Goal: Task Accomplishment & Management: Use online tool/utility

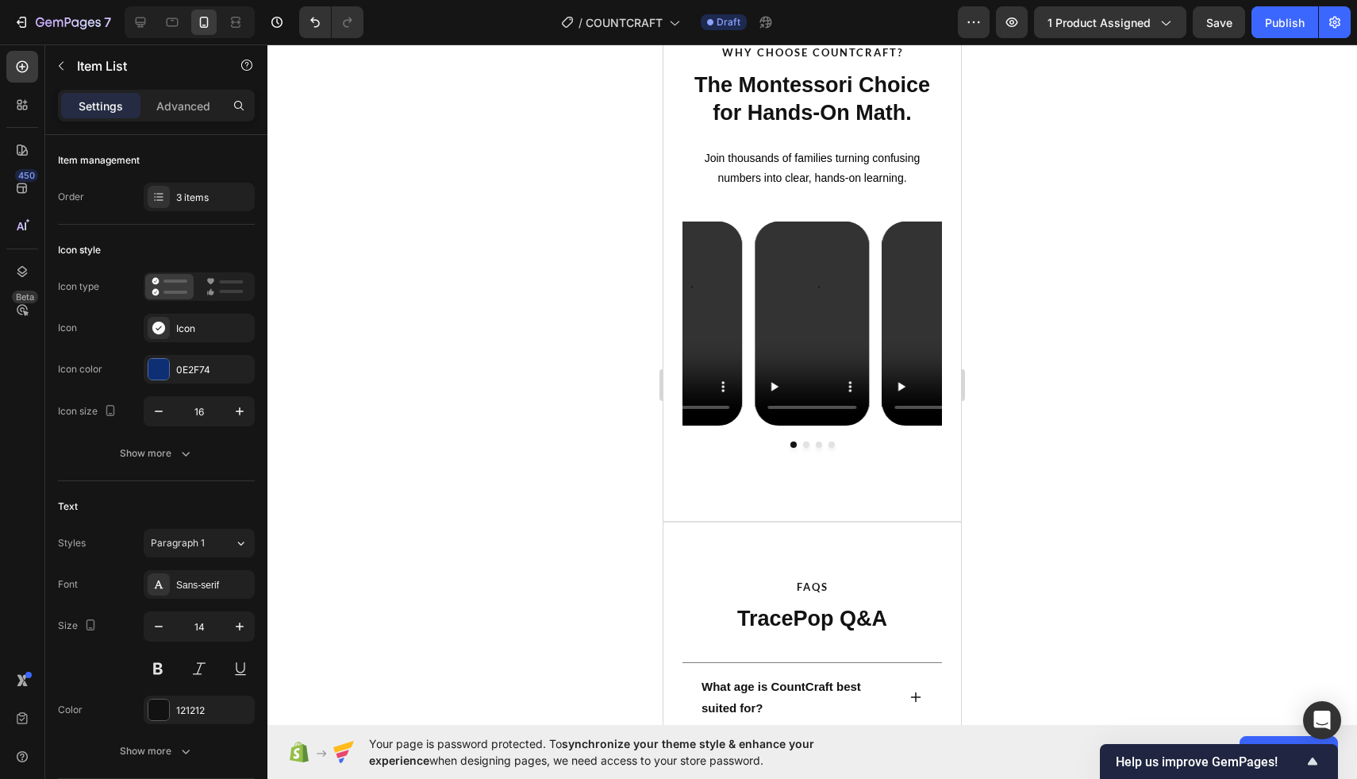
scroll to position [2619, 0]
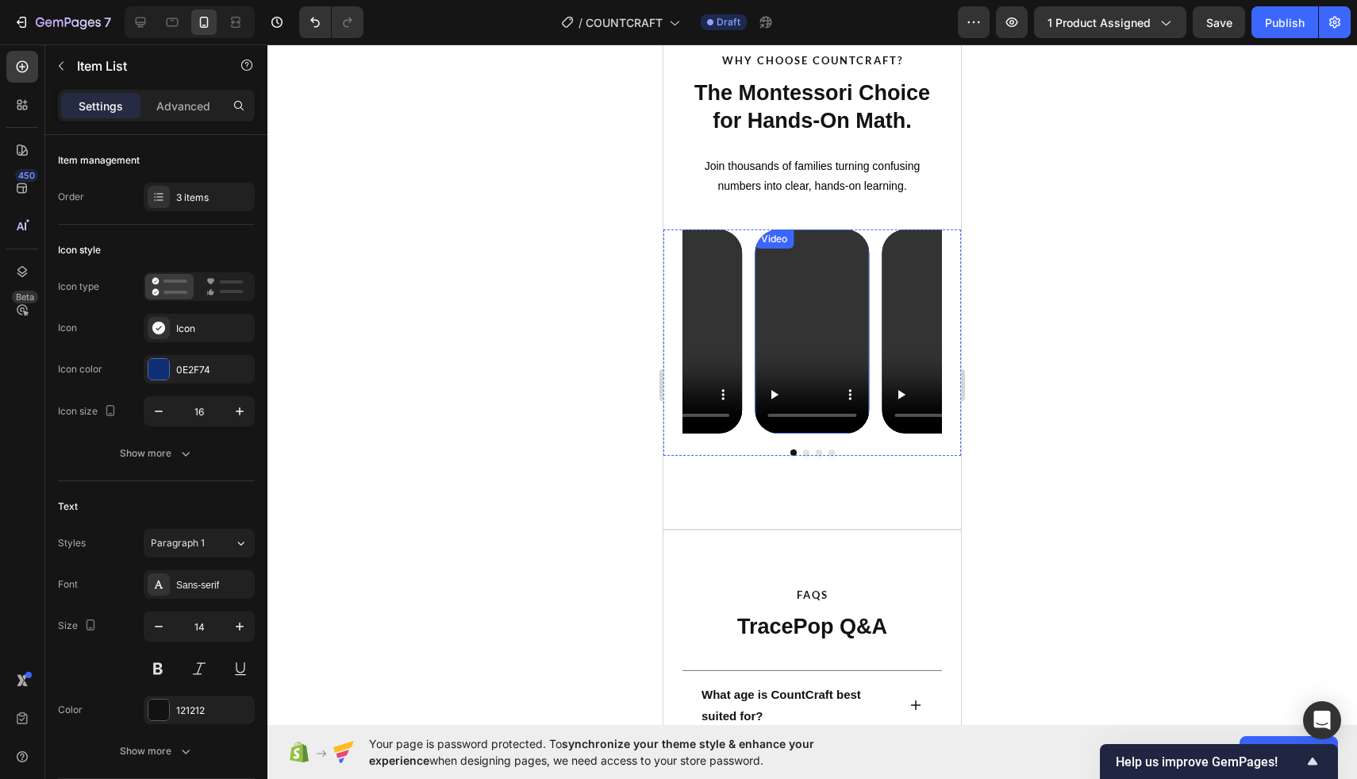
click at [796, 312] on video at bounding box center [812, 330] width 114 height 203
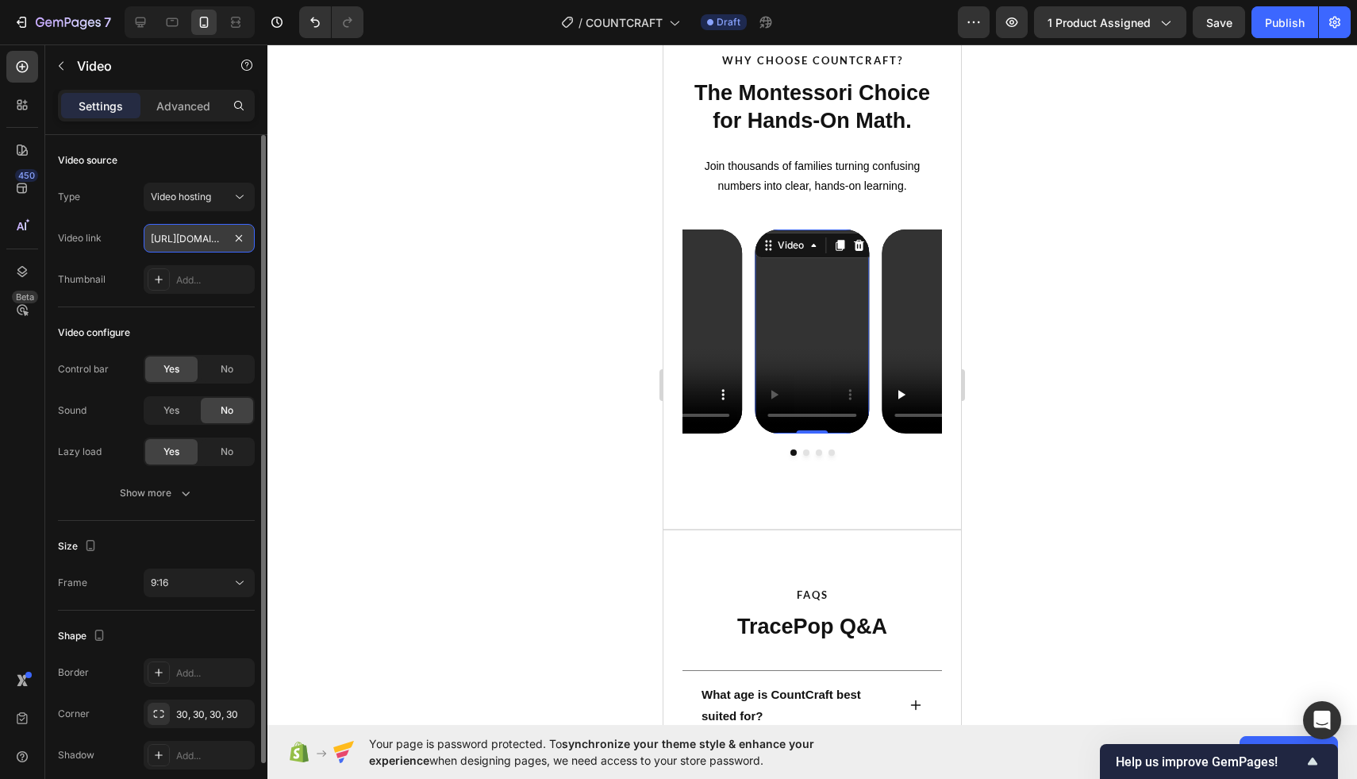
click at [210, 237] on input "[URL][DOMAIN_NAME]" at bounding box center [199, 238] width 111 height 29
paste input "effe0082b98e4f16a9b0712753a8306f"
type input "[URL][DOMAIN_NAME]"
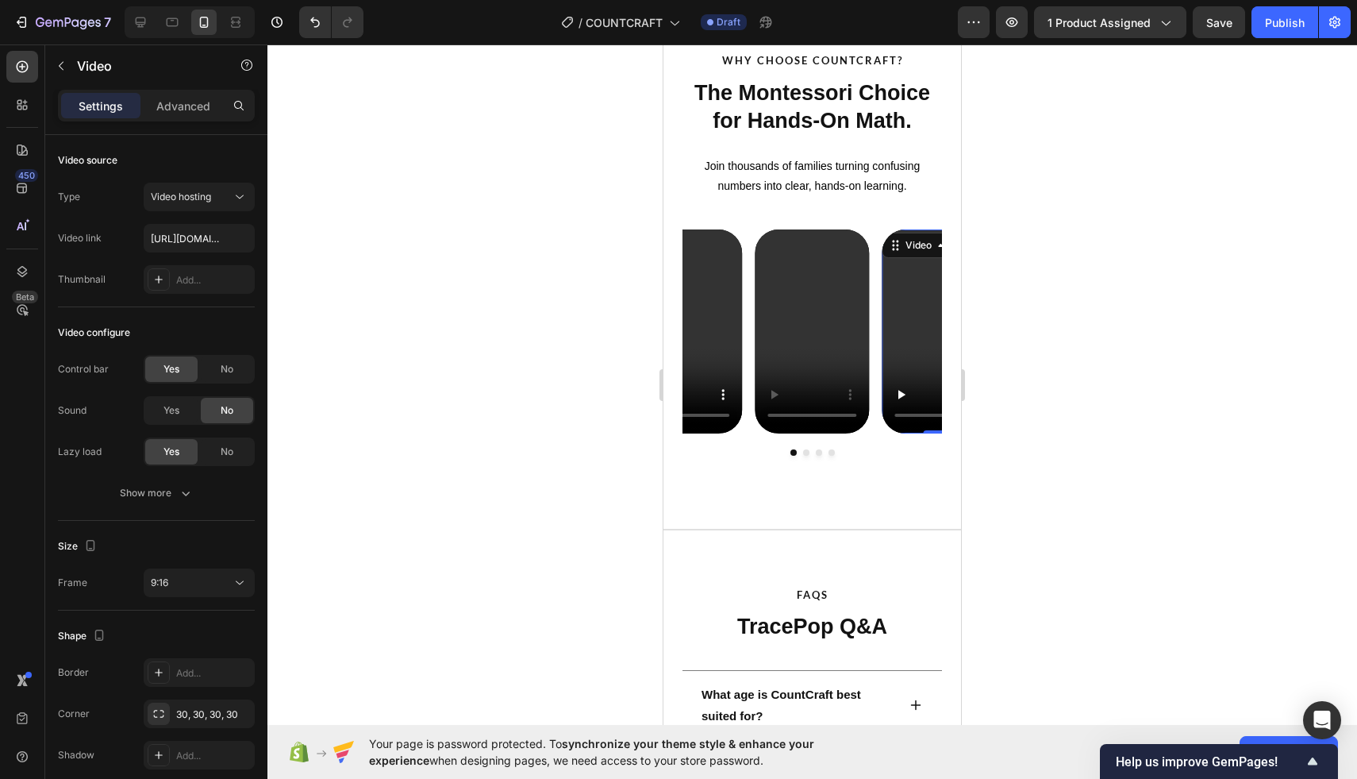
click at [902, 310] on video at bounding box center [940, 330] width 114 height 203
click at [199, 240] on input "[URL][DOMAIN_NAME]" at bounding box center [199, 238] width 111 height 29
type input "[URL][DOMAIN_NAME]"
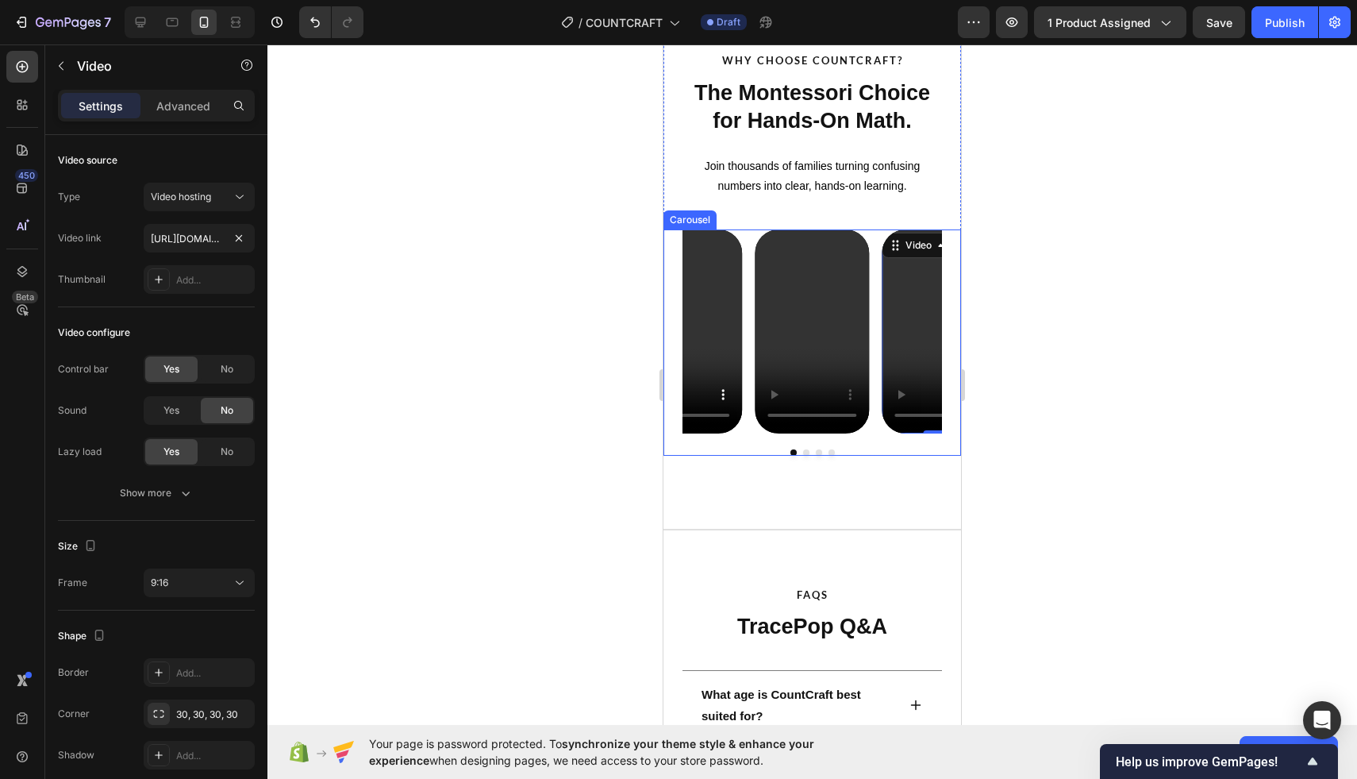
click at [820, 451] on button "Dot" at bounding box center [819, 452] width 6 height 6
click at [782, 316] on video at bounding box center [812, 330] width 114 height 203
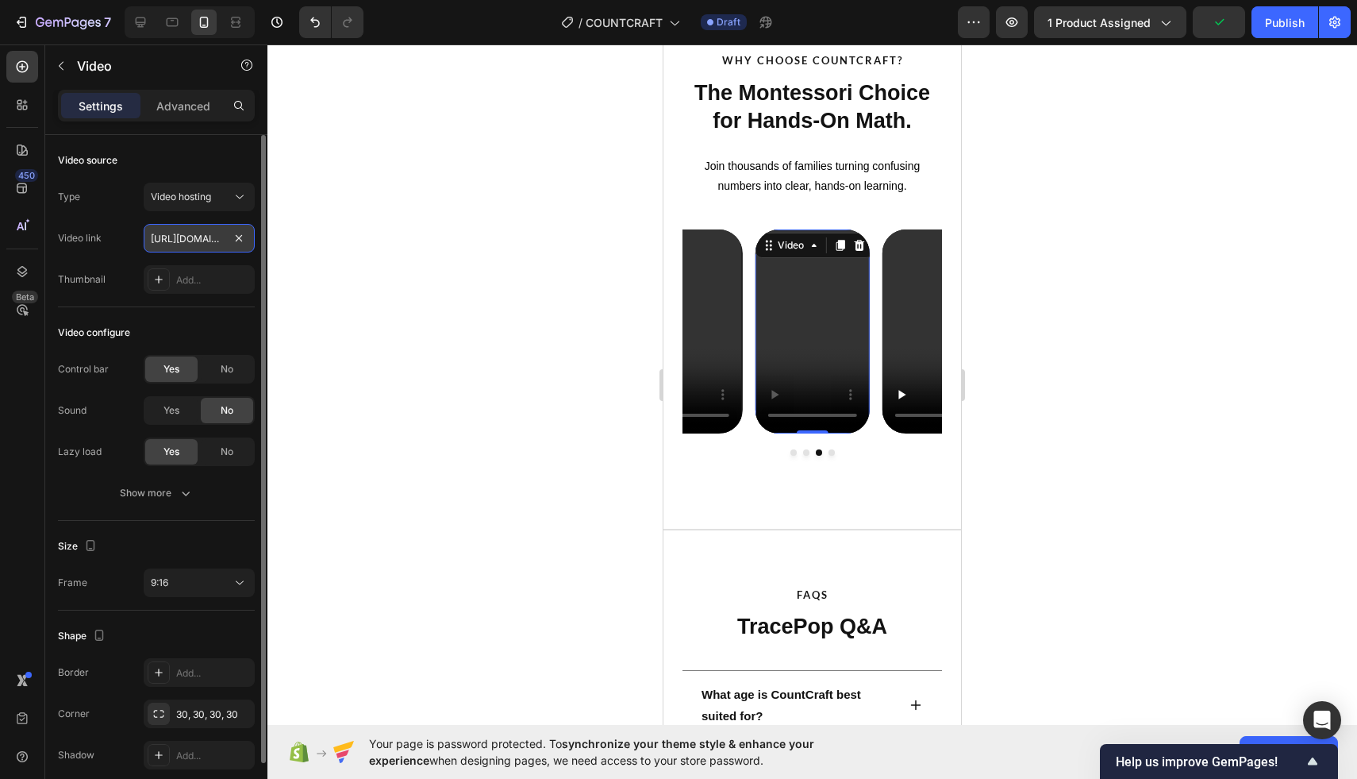
click at [175, 234] on input "[URL][DOMAIN_NAME]" at bounding box center [199, 238] width 111 height 29
paste input "f6f2c2ef7f348d188f041f250b59222"
type input "[URL][DOMAIN_NAME]"
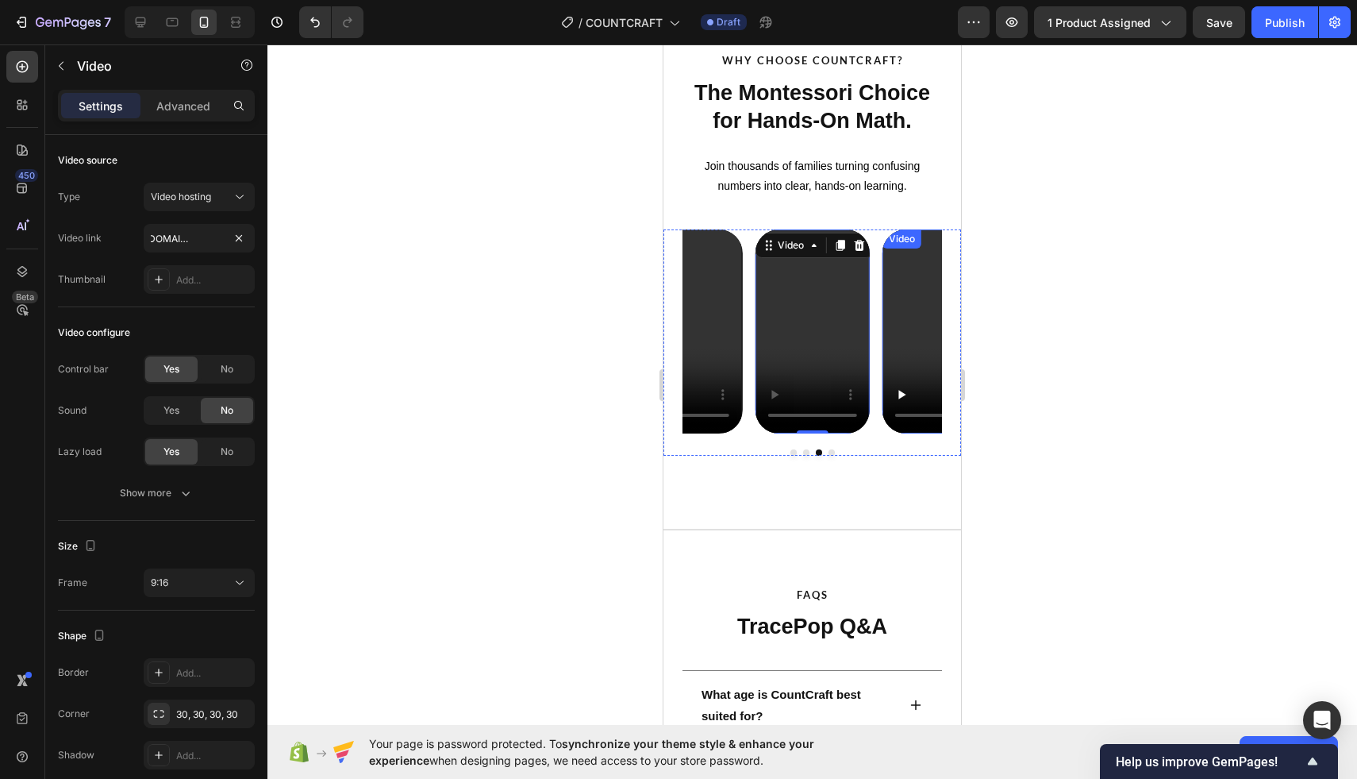
click at [938, 313] on video at bounding box center [940, 330] width 114 height 203
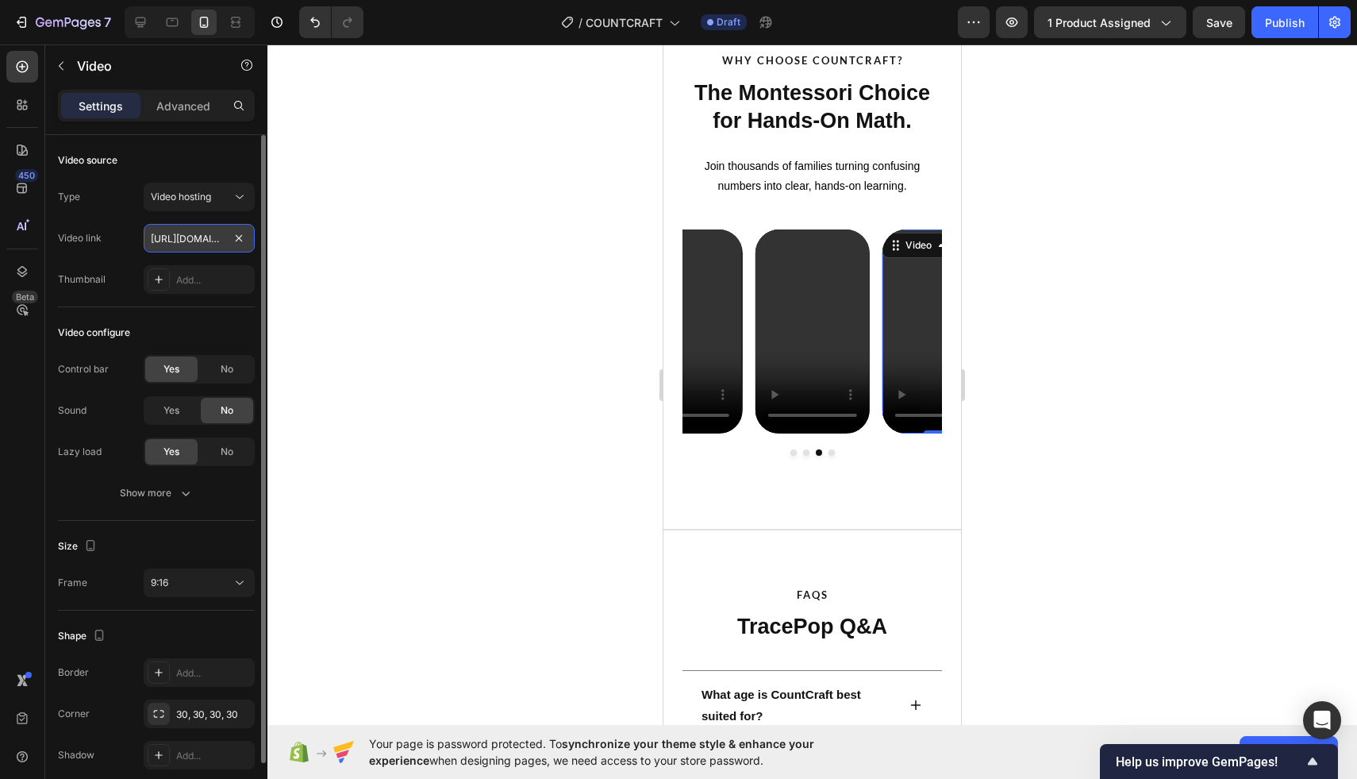
click at [177, 240] on input "[URL][DOMAIN_NAME]" at bounding box center [199, 238] width 111 height 29
type input "[URL][DOMAIN_NAME]"
click at [544, 258] on div at bounding box center [812, 411] width 1090 height 734
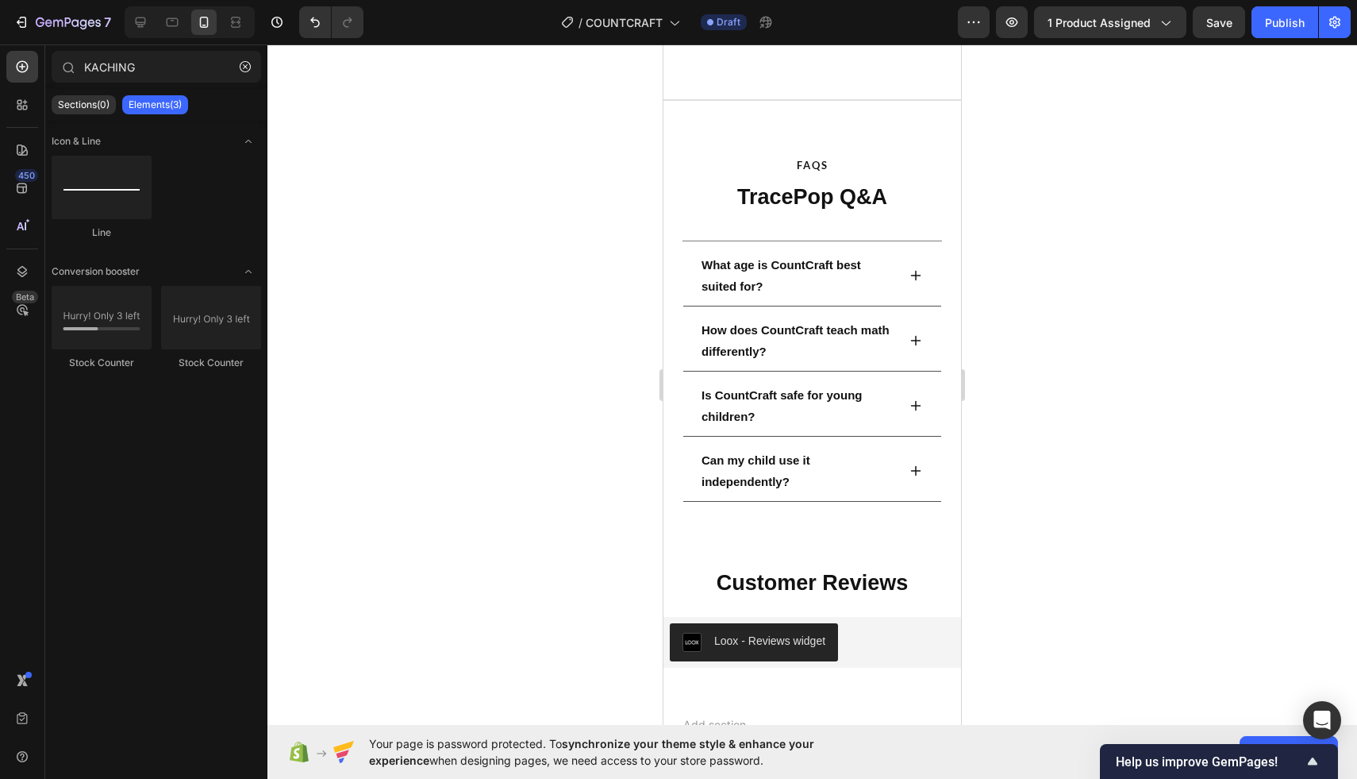
scroll to position [3047, 0]
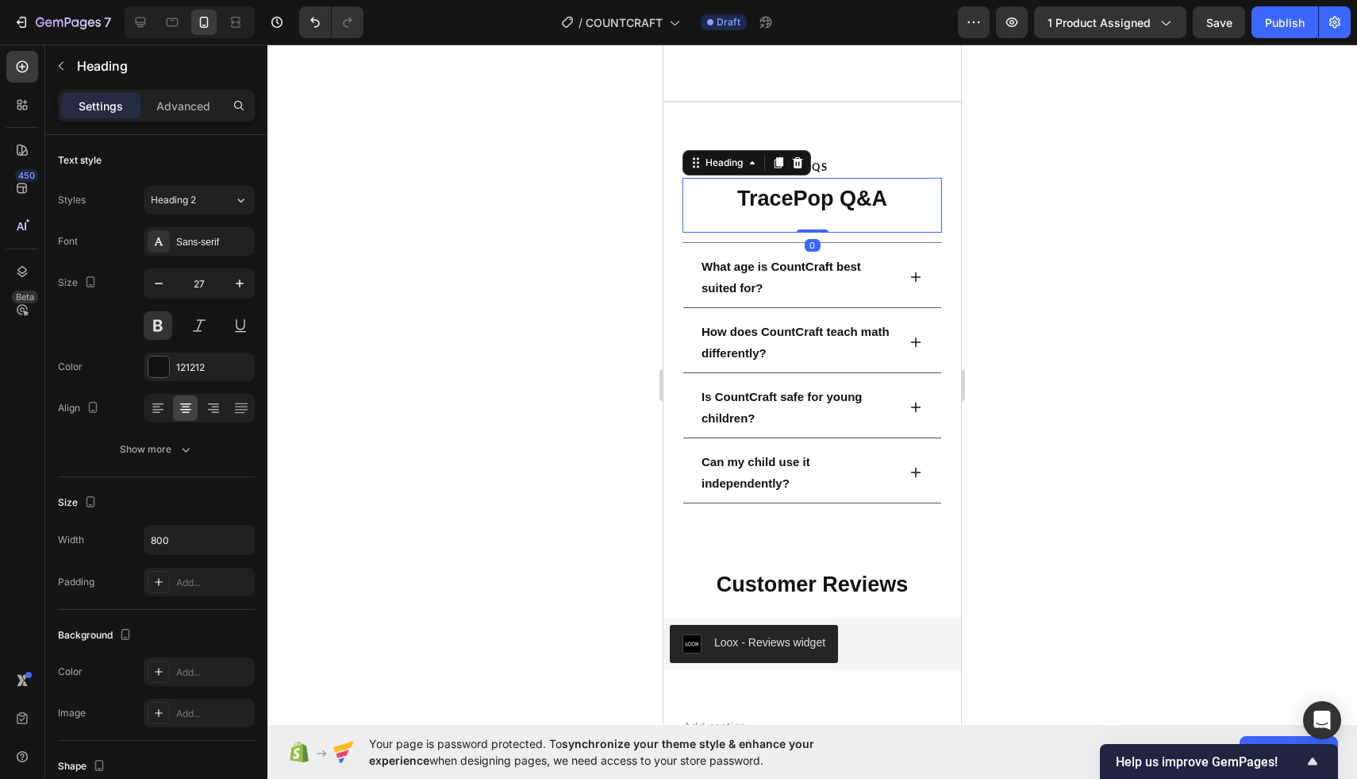
click at [802, 204] on h2 "TracePop Q&A" at bounding box center [813, 198] width 260 height 31
click at [802, 202] on h2 "TracePop Q&A" at bounding box center [813, 198] width 260 height 31
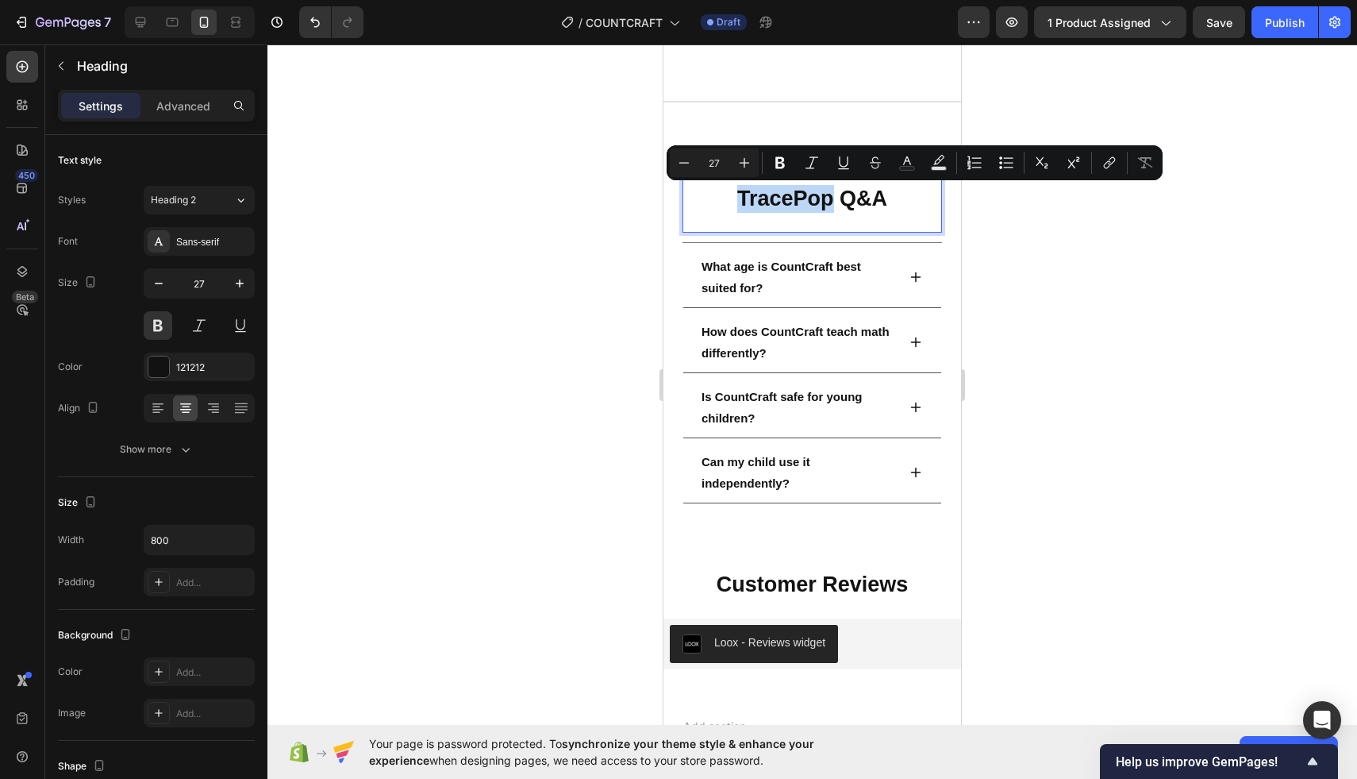
drag, startPoint x: 832, startPoint y: 202, endPoint x: 728, endPoint y: 202, distance: 104.0
click at [728, 202] on p "TracePop Q&A" at bounding box center [812, 199] width 256 height 28
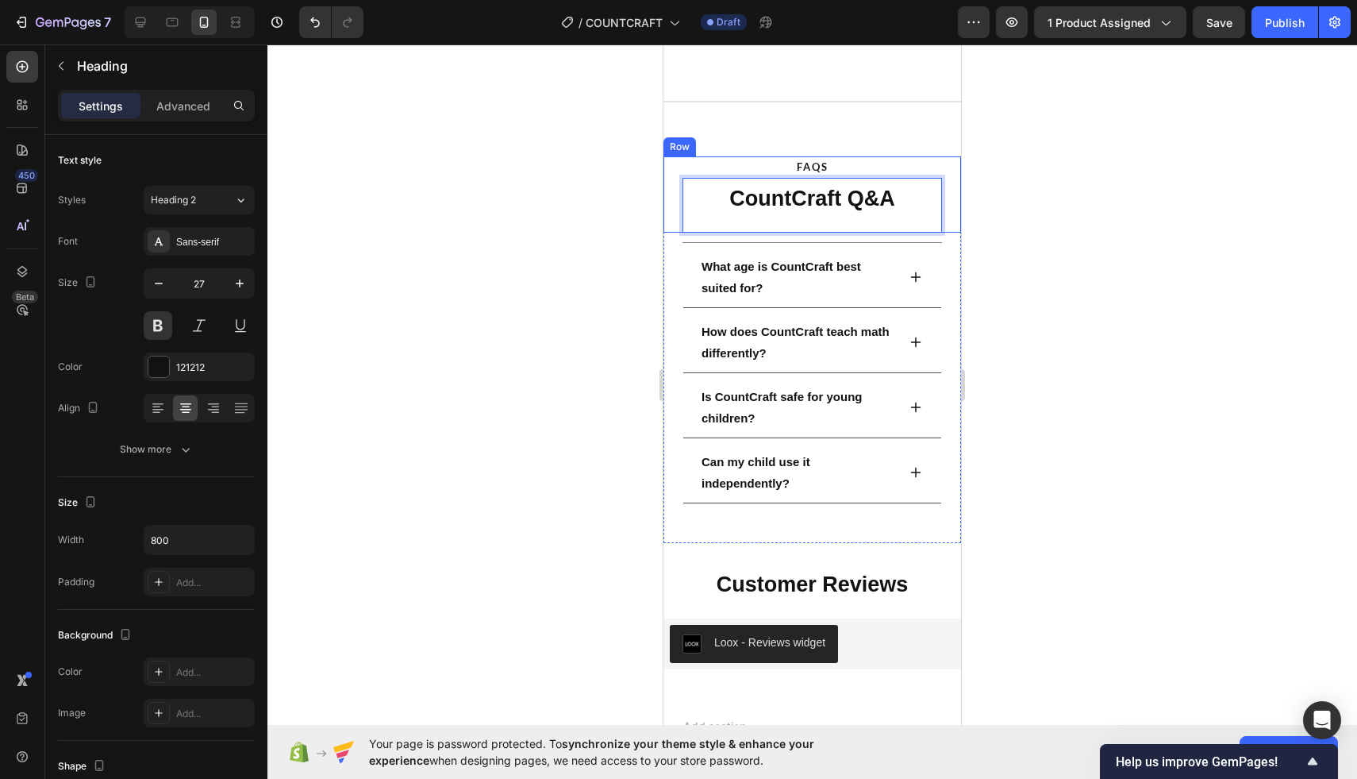
click at [614, 197] on div at bounding box center [812, 411] width 1090 height 734
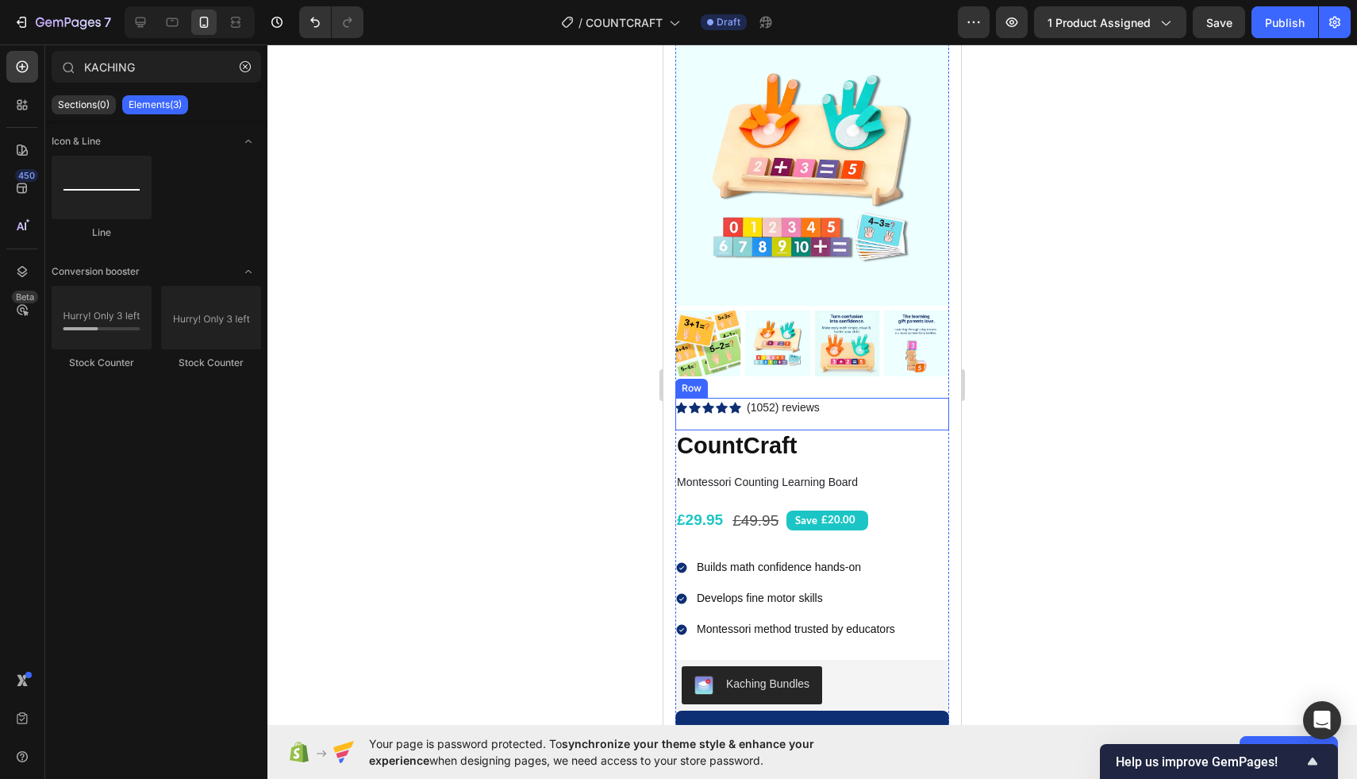
scroll to position [164, 0]
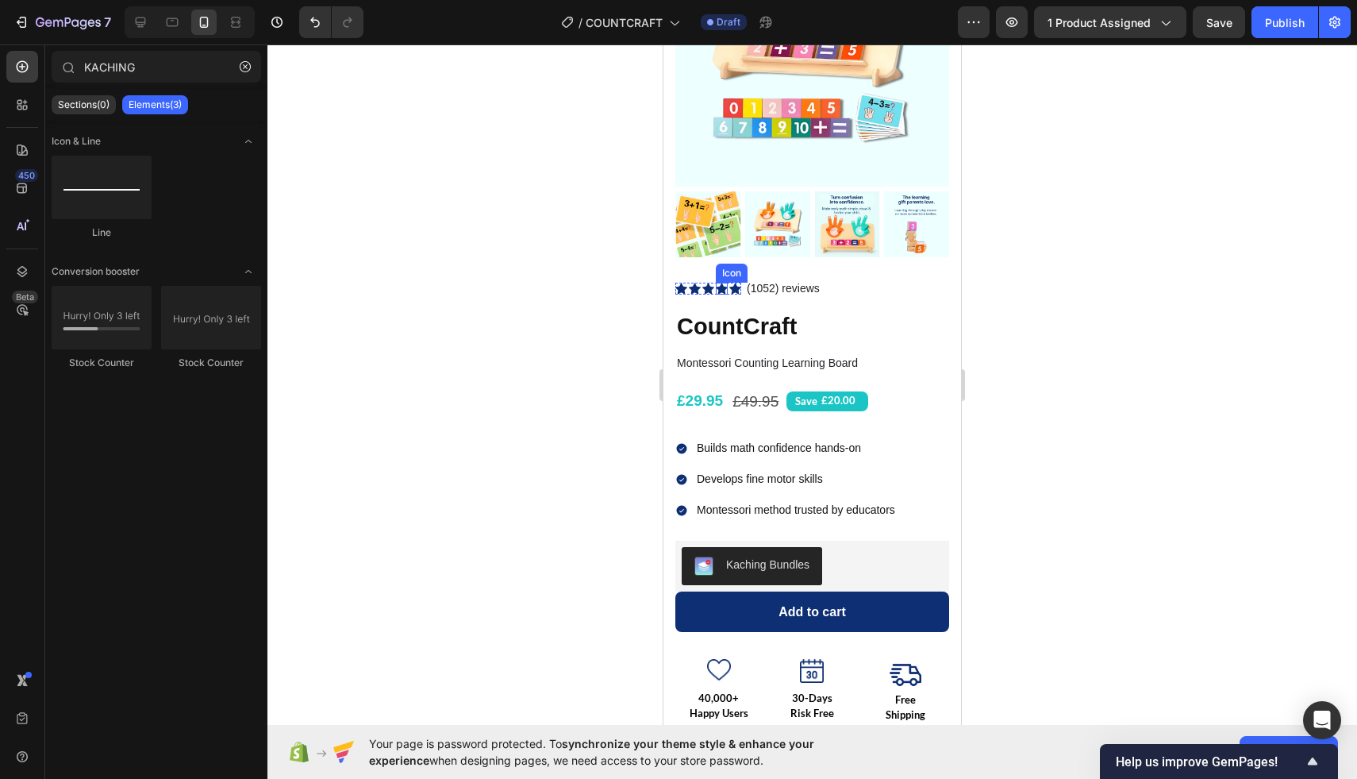
click at [717, 289] on icon at bounding box center [722, 289] width 12 height 12
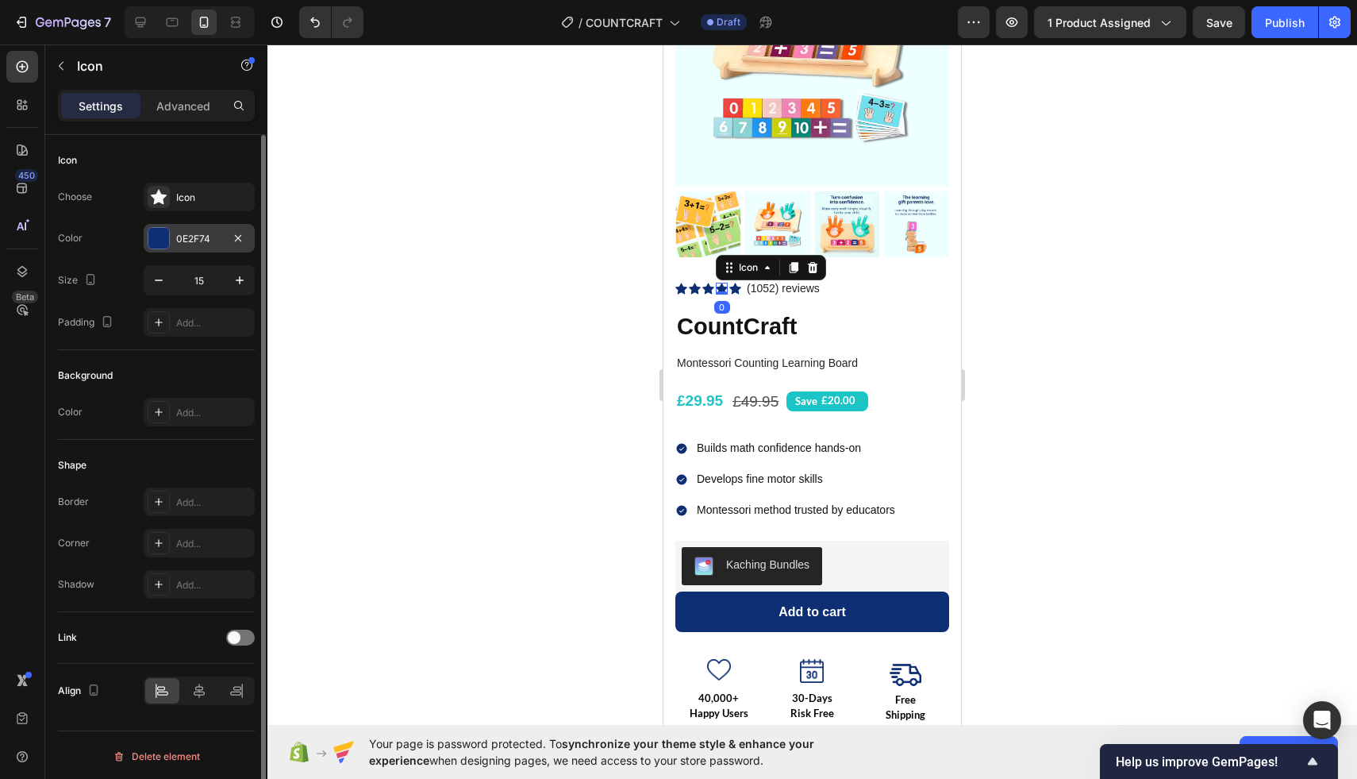
click at [208, 229] on div "0E2F74" at bounding box center [199, 238] width 111 height 29
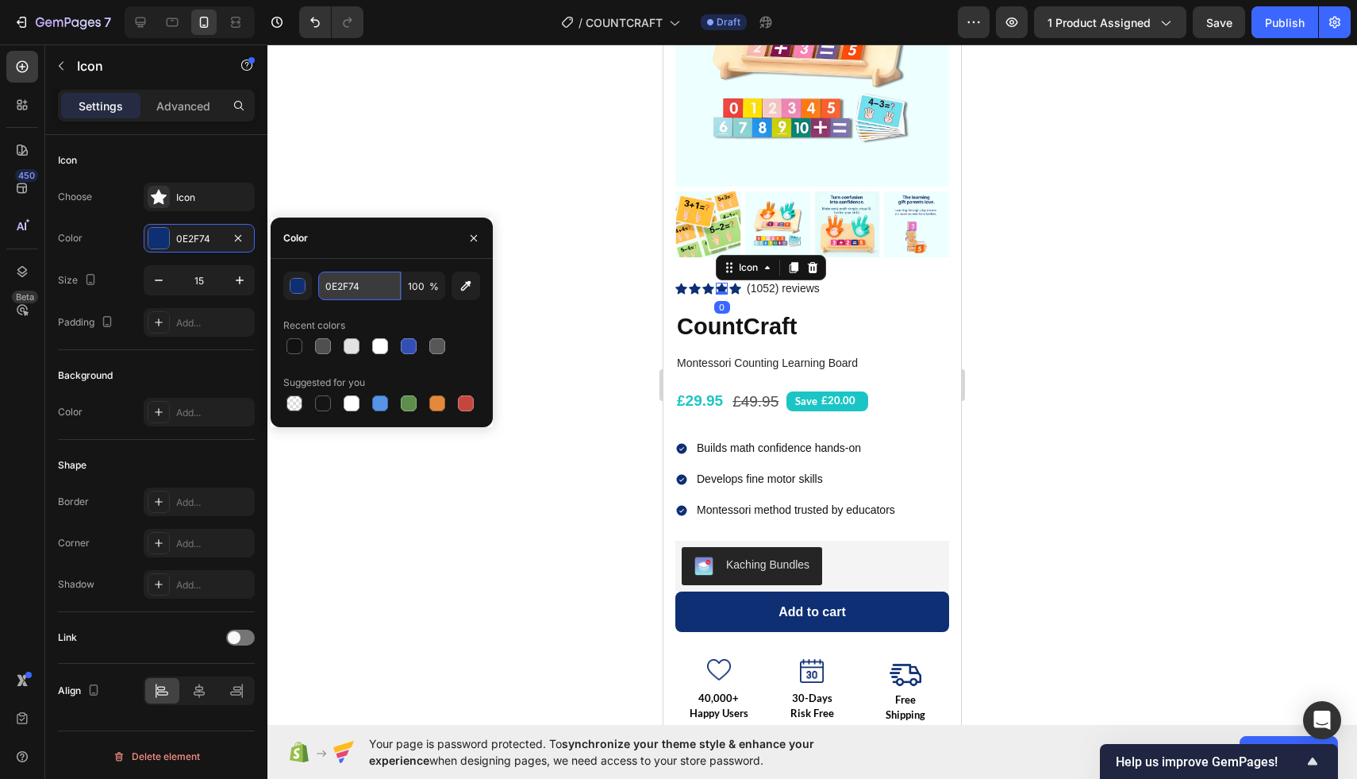
click at [359, 297] on input "0E2F74" at bounding box center [359, 285] width 83 height 29
click at [824, 617] on div "Add to cart" at bounding box center [812, 611] width 67 height 15
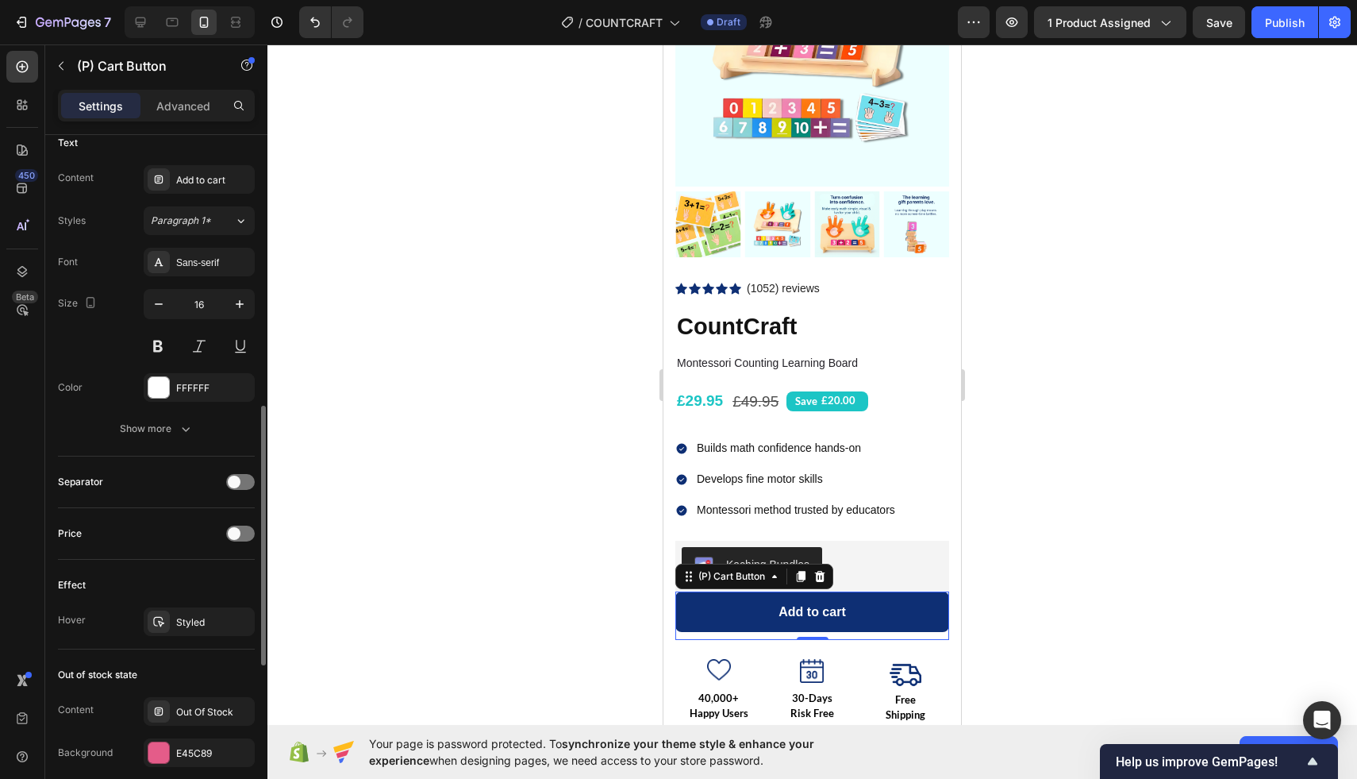
scroll to position [720, 0]
click at [558, 308] on div at bounding box center [812, 411] width 1090 height 734
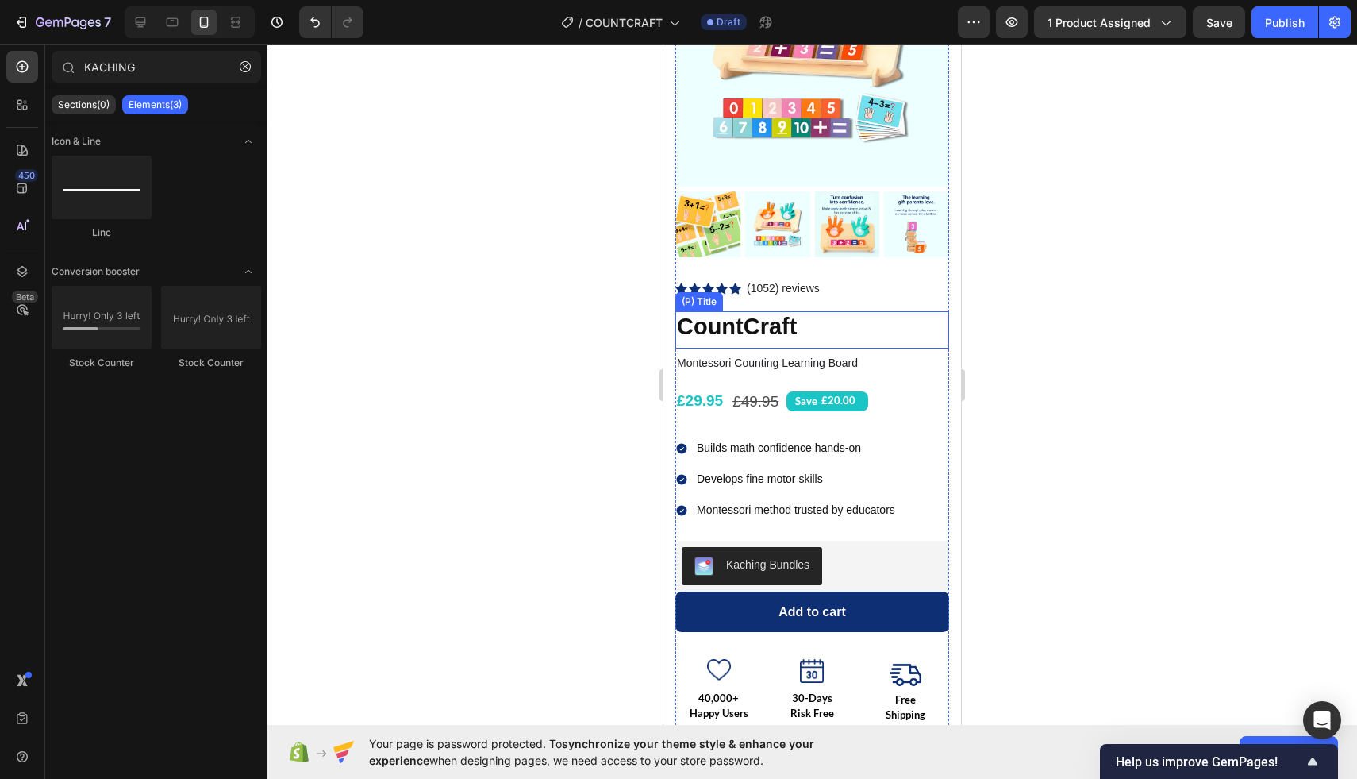
click at [628, 357] on div at bounding box center [812, 411] width 1090 height 734
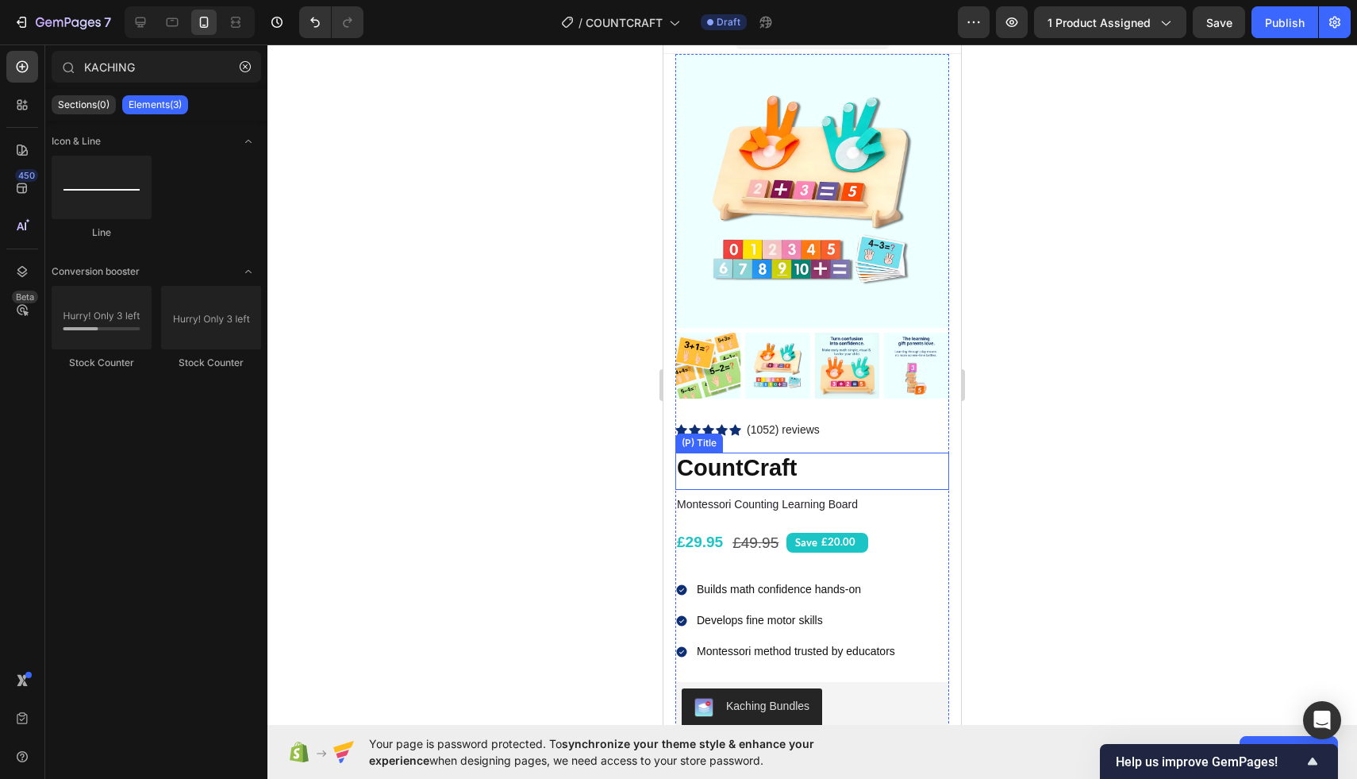
scroll to position [0, 0]
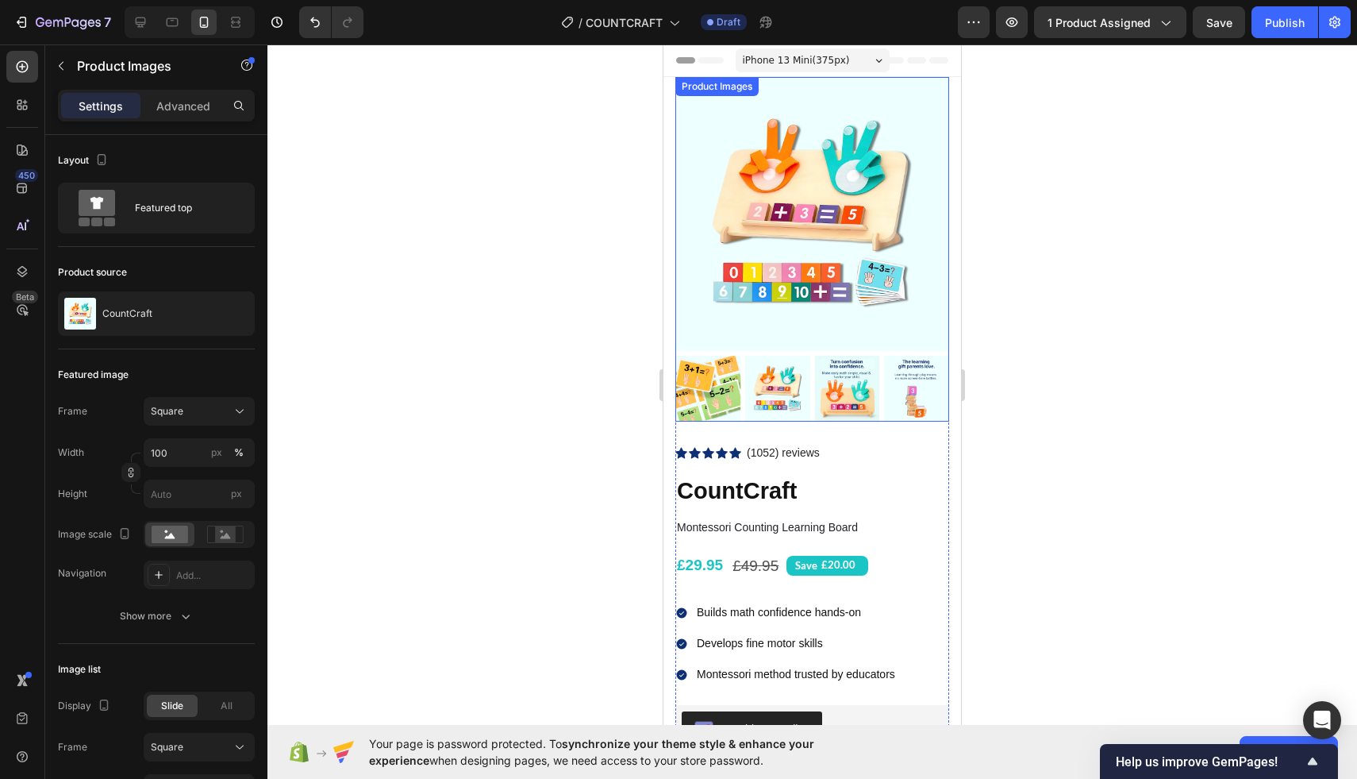
click at [733, 383] on img at bounding box center [708, 389] width 66 height 66
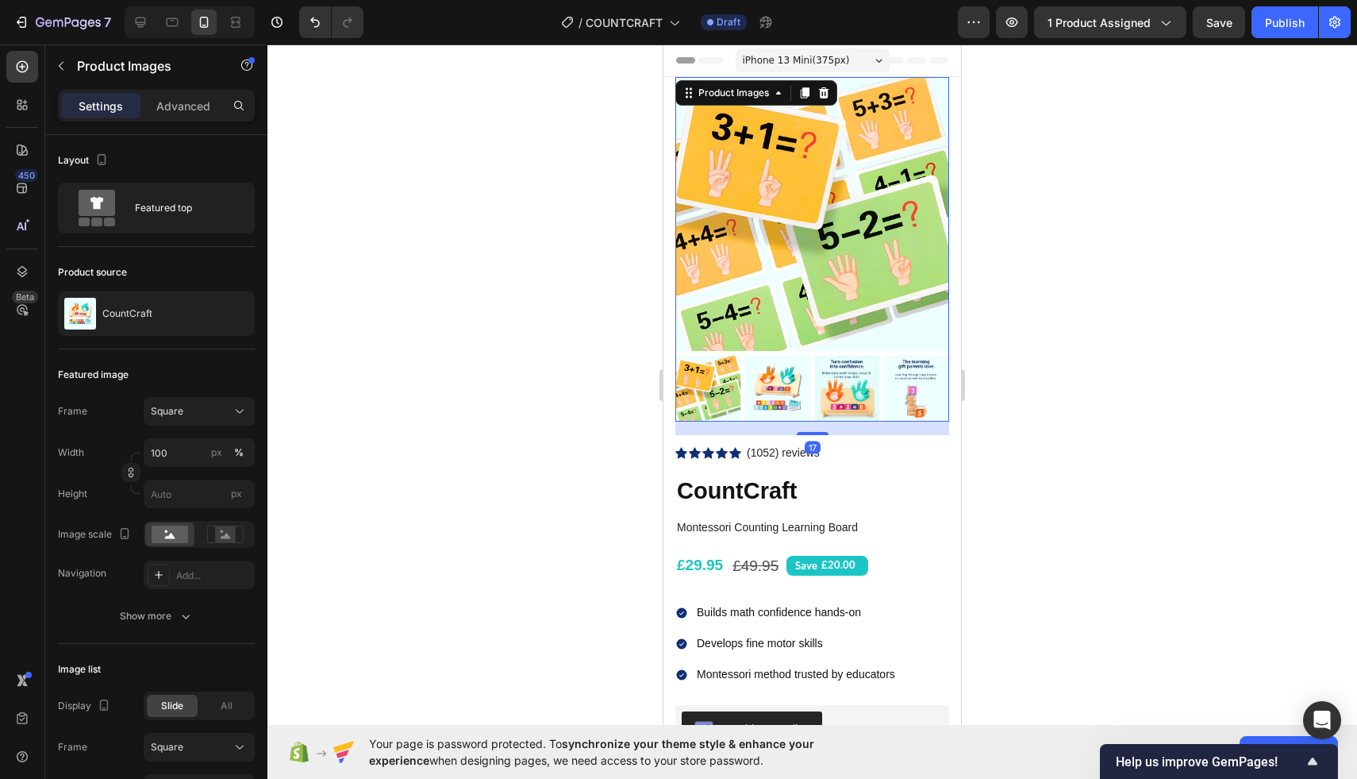
click at [810, 383] on div at bounding box center [812, 389] width 274 height 66
click at [837, 381] on img at bounding box center [847, 389] width 66 height 66
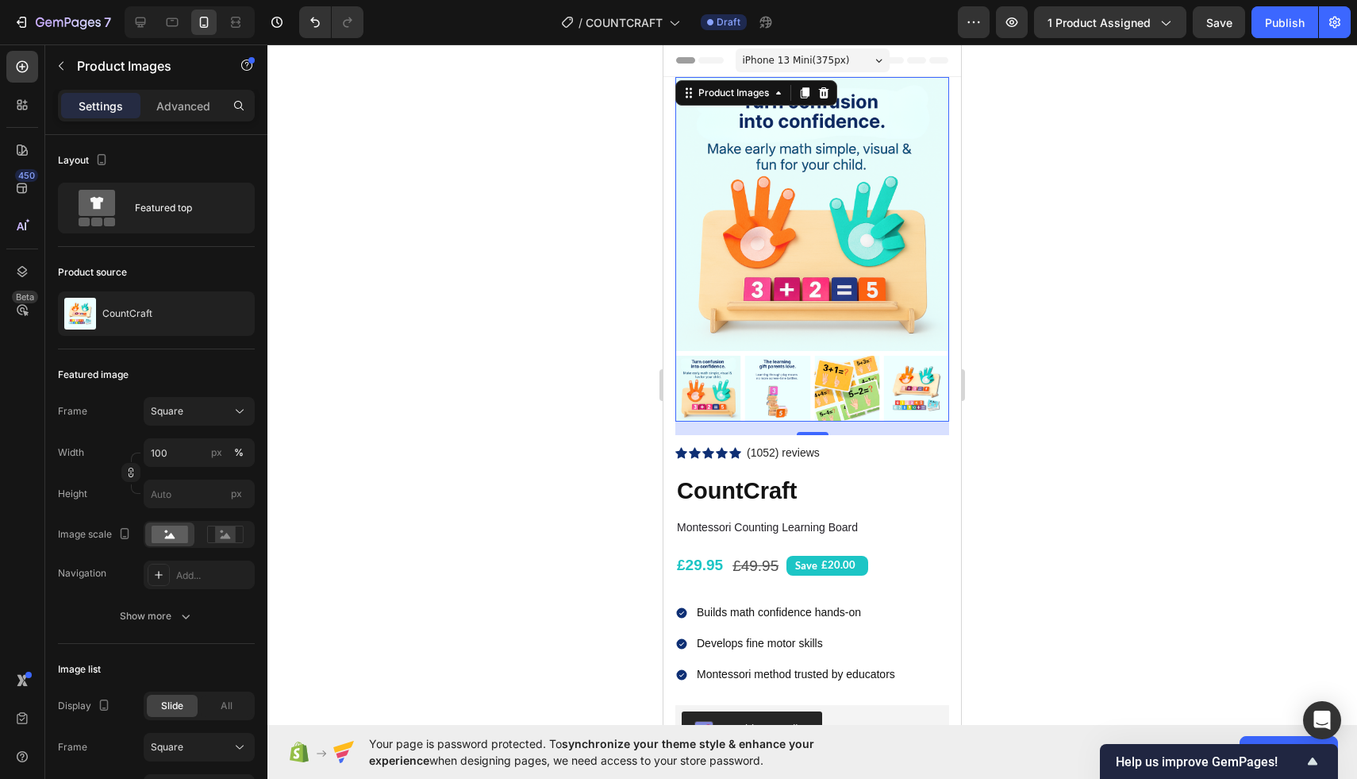
click at [1083, 144] on div at bounding box center [812, 411] width 1090 height 734
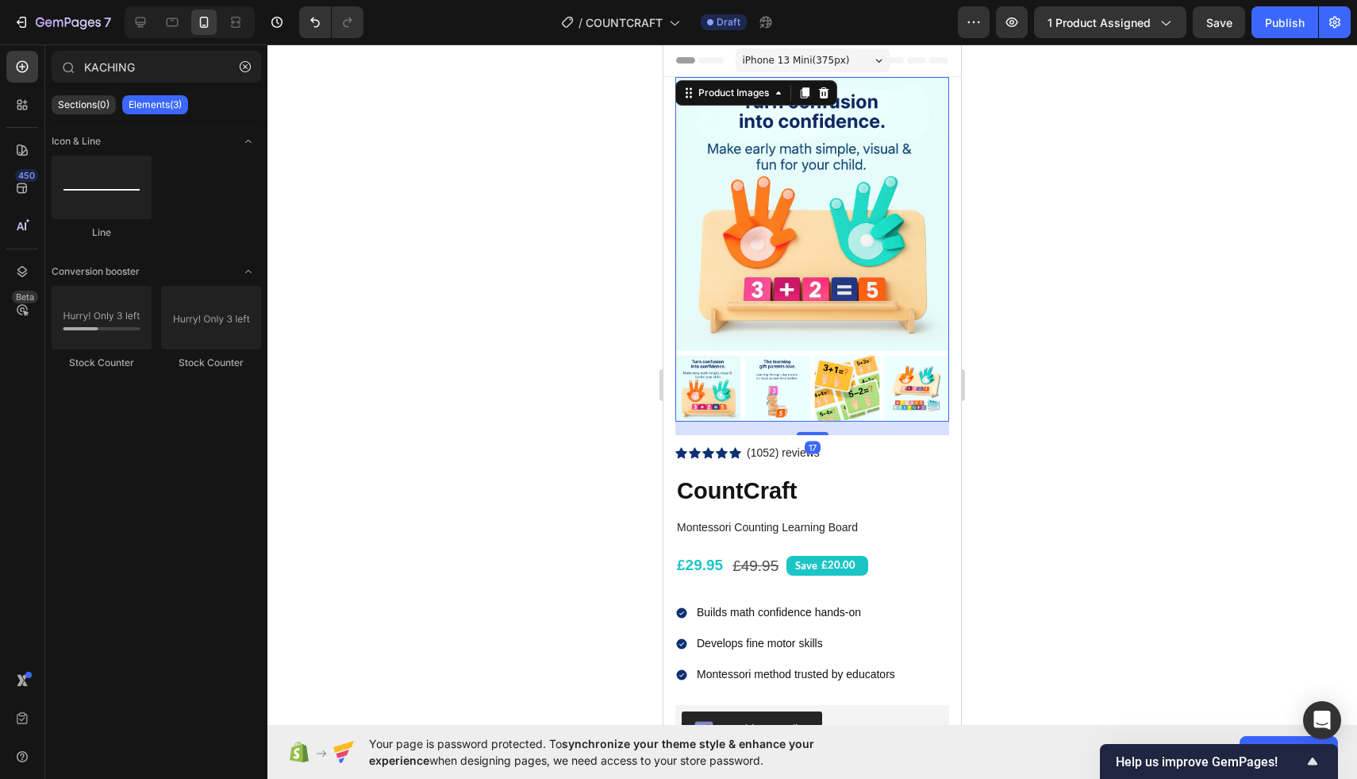
click at [905, 365] on img at bounding box center [917, 389] width 66 height 66
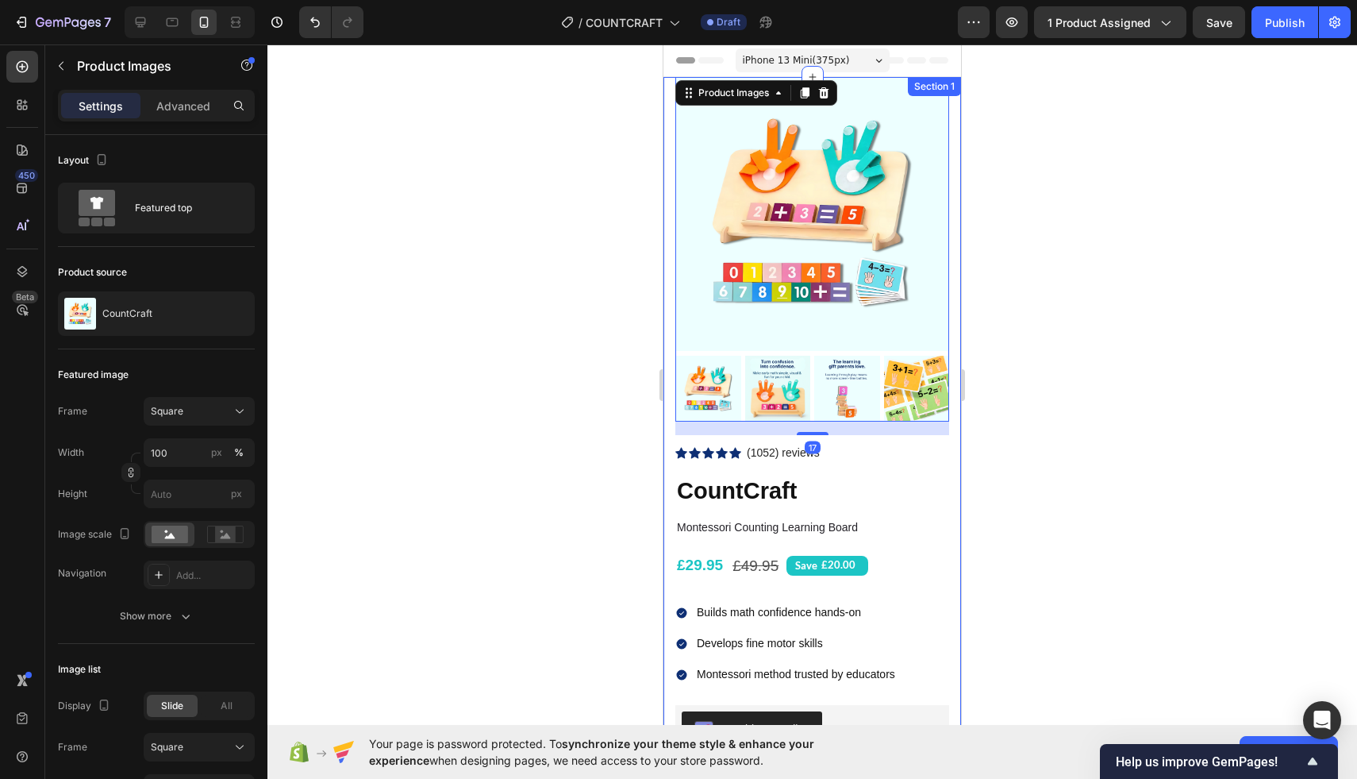
click at [1098, 201] on div at bounding box center [812, 411] width 1090 height 734
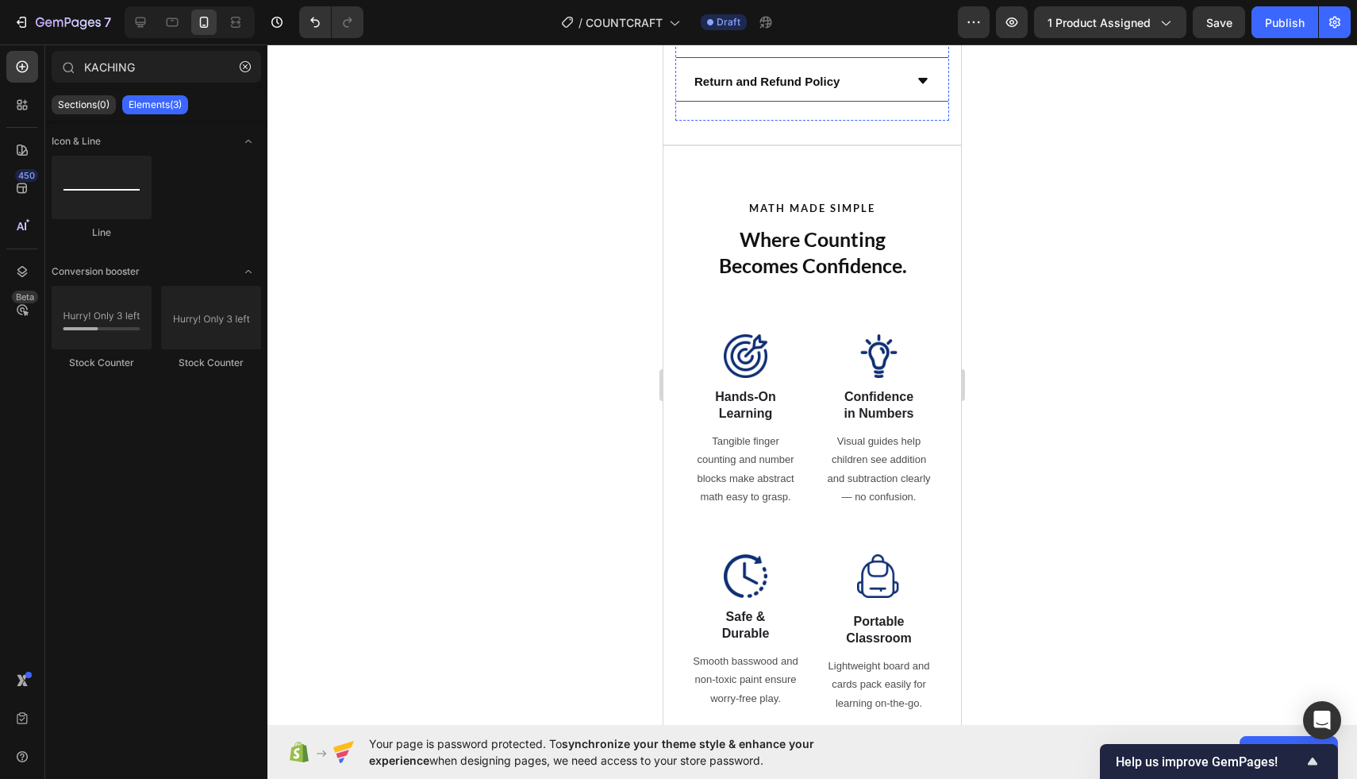
scroll to position [1043, 0]
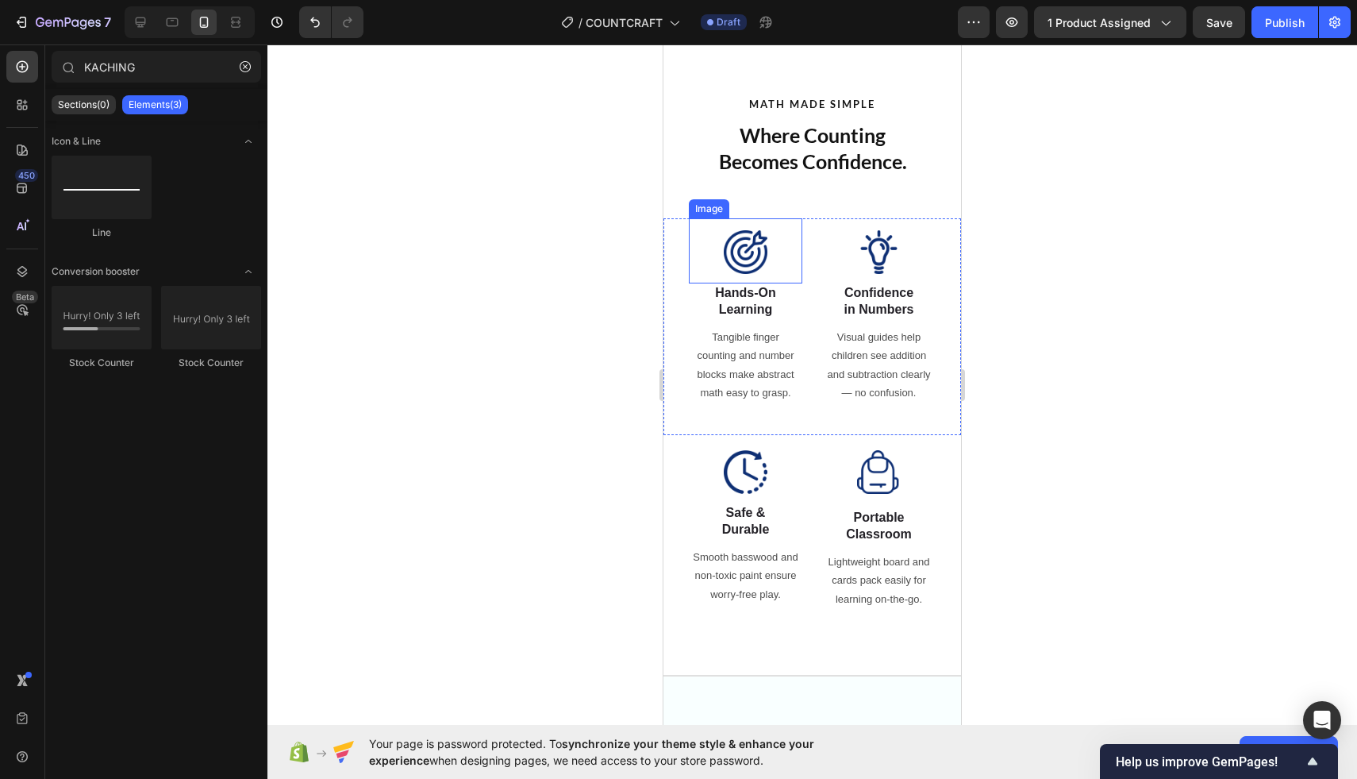
click at [725, 263] on img at bounding box center [746, 252] width 44 height 44
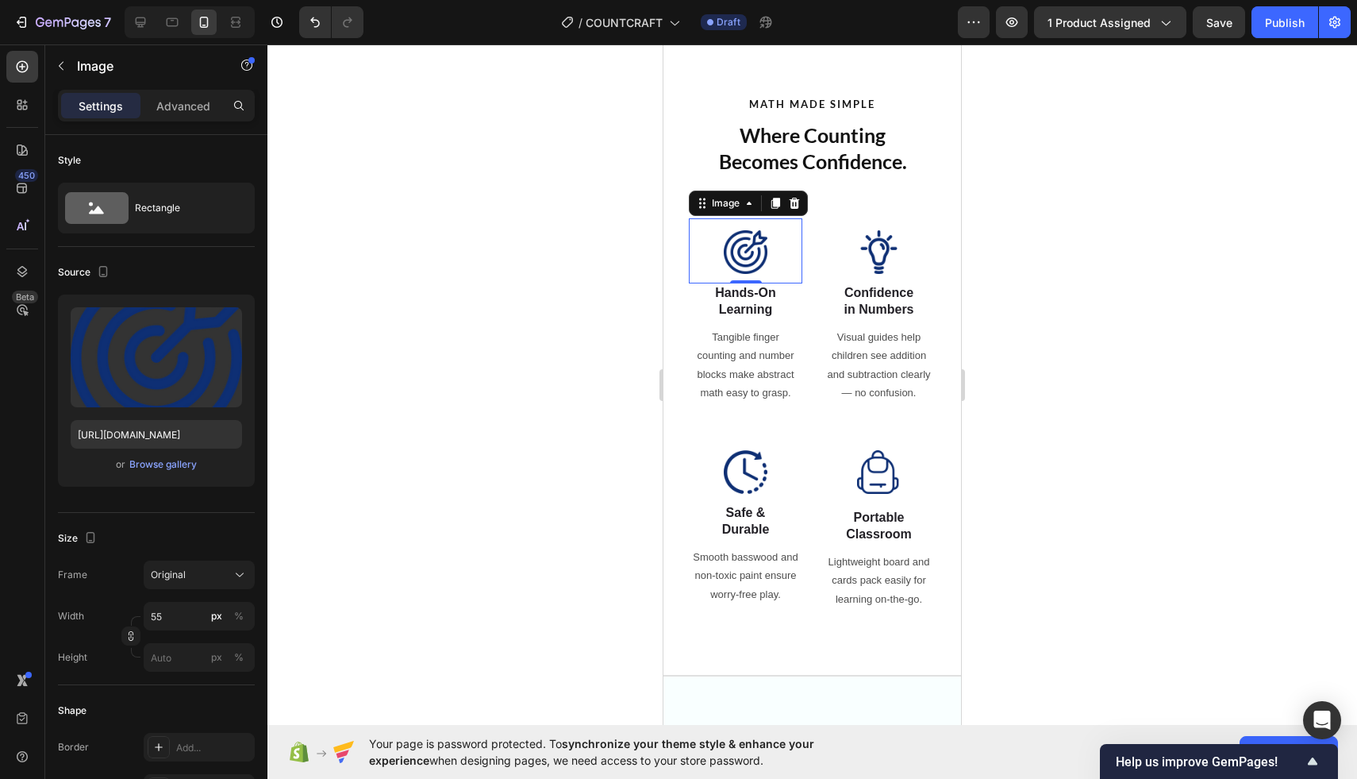
click at [1238, 100] on div at bounding box center [812, 411] width 1090 height 734
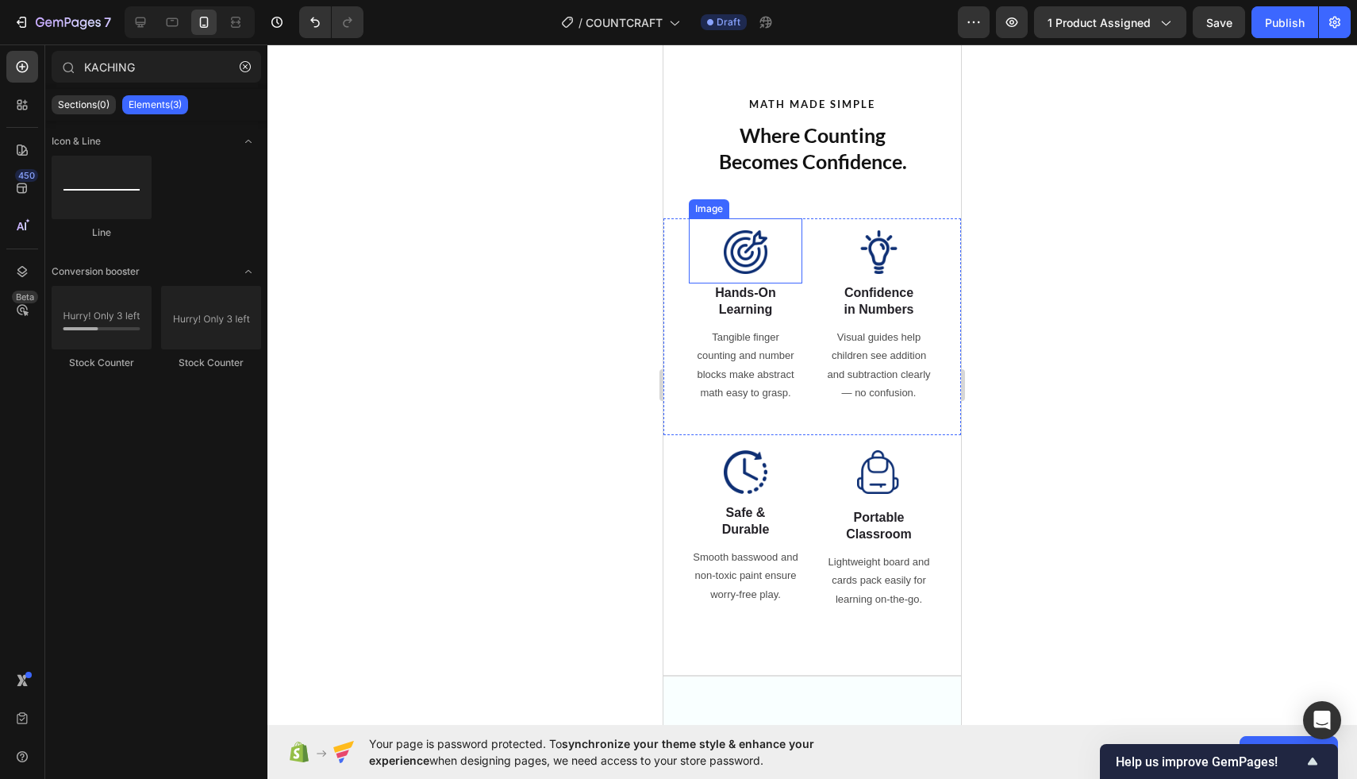
click at [740, 237] on img at bounding box center [746, 252] width 44 height 44
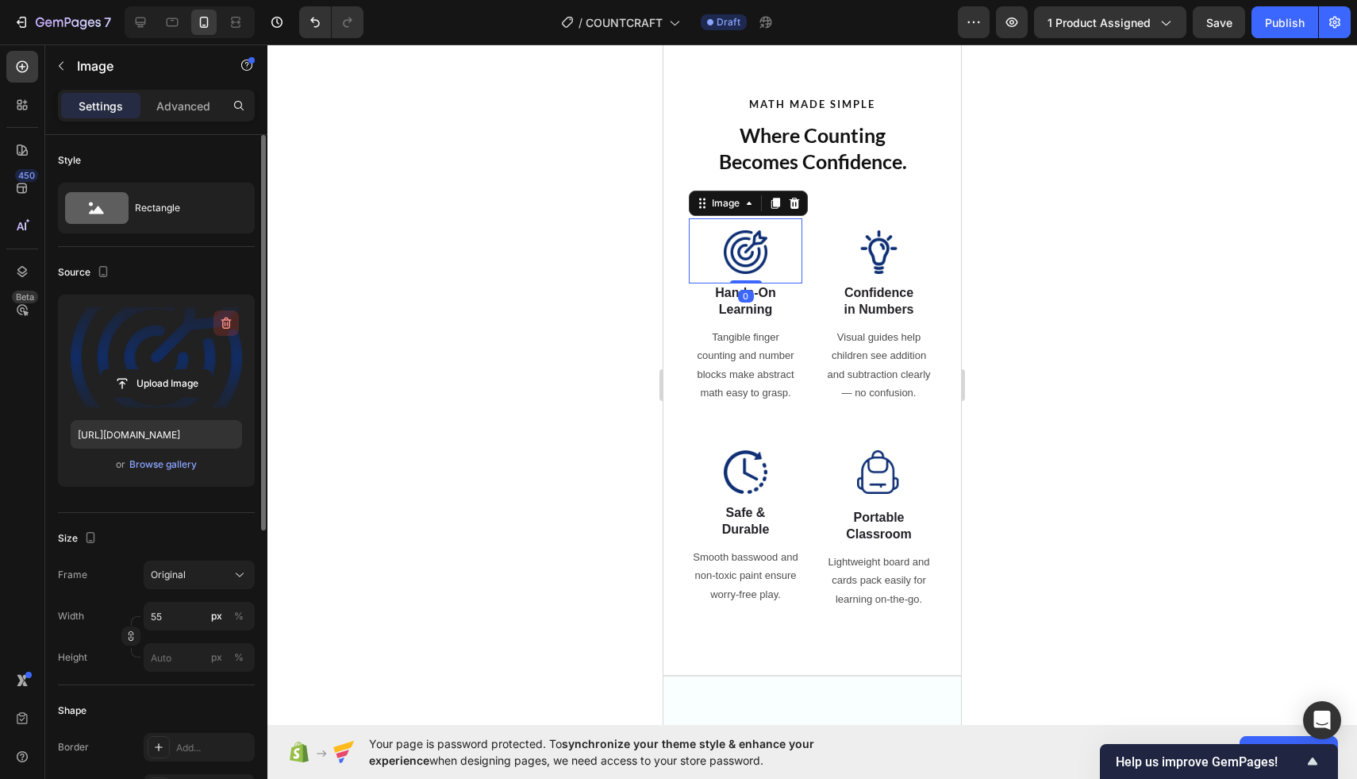
click at [229, 316] on icon "button" at bounding box center [226, 323] width 16 height 16
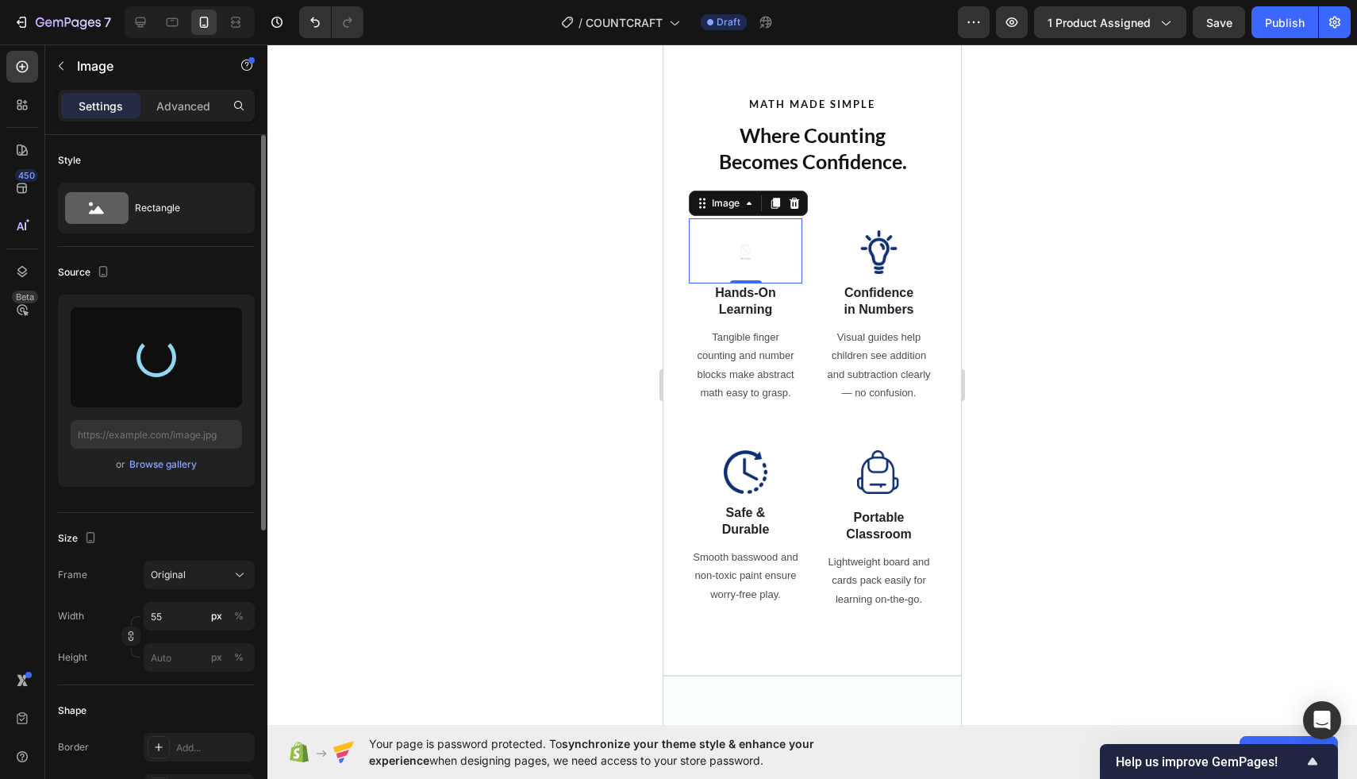
type input "[URL][DOMAIN_NAME]"
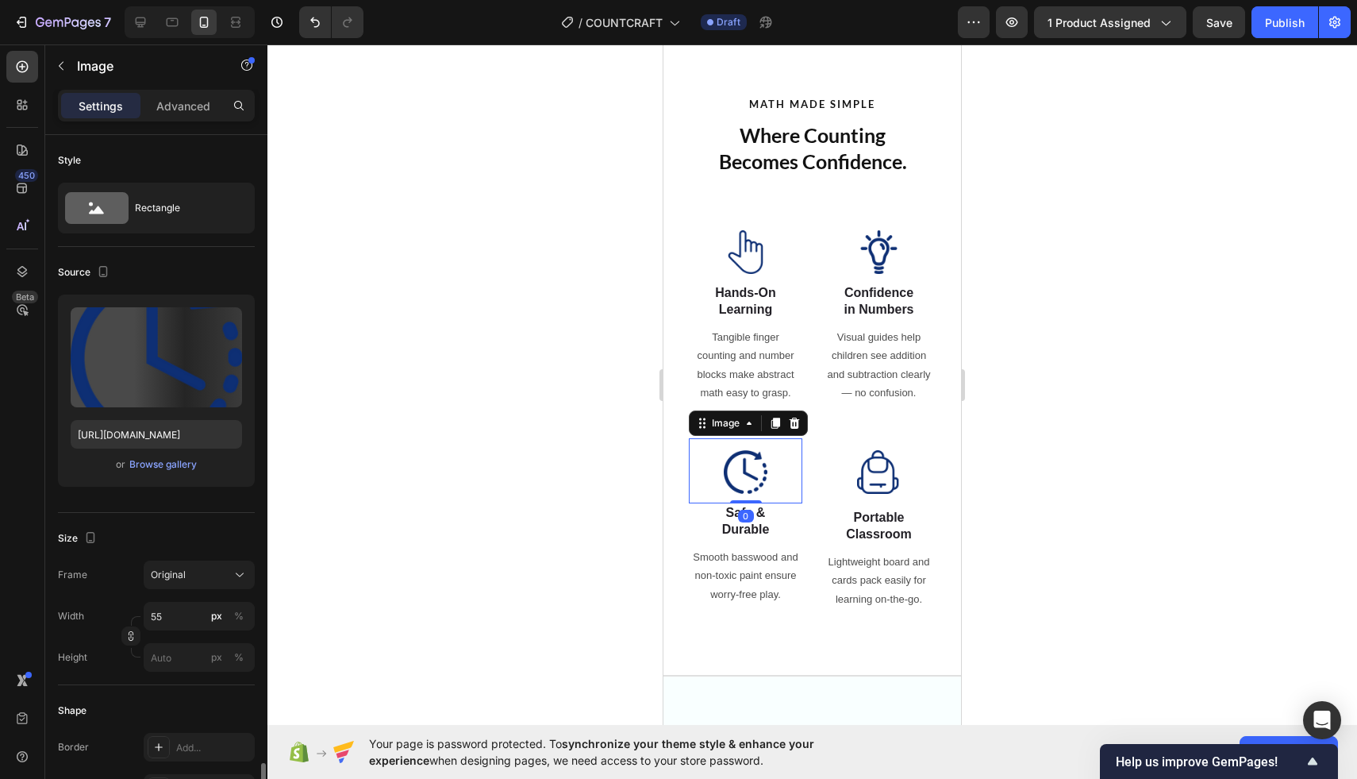
click at [756, 474] on img at bounding box center [746, 472] width 44 height 44
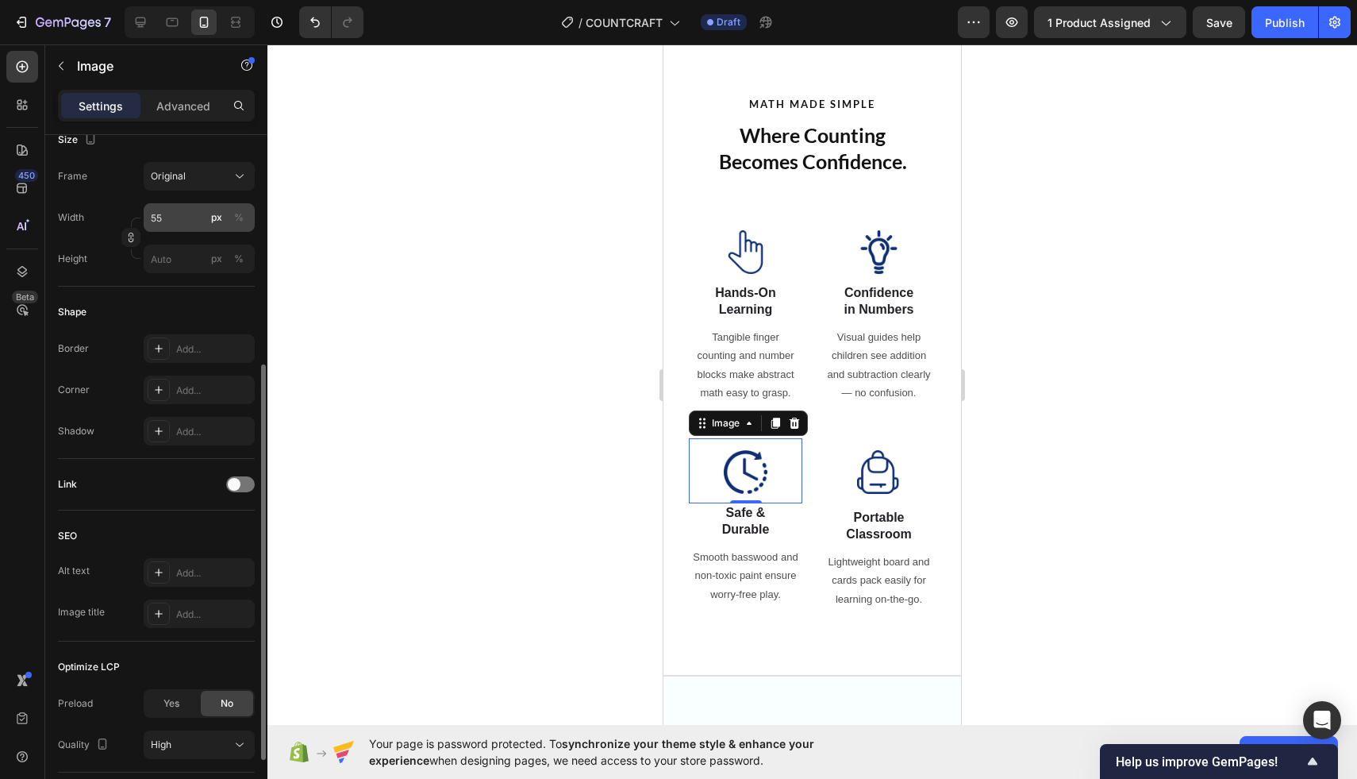
scroll to position [0, 0]
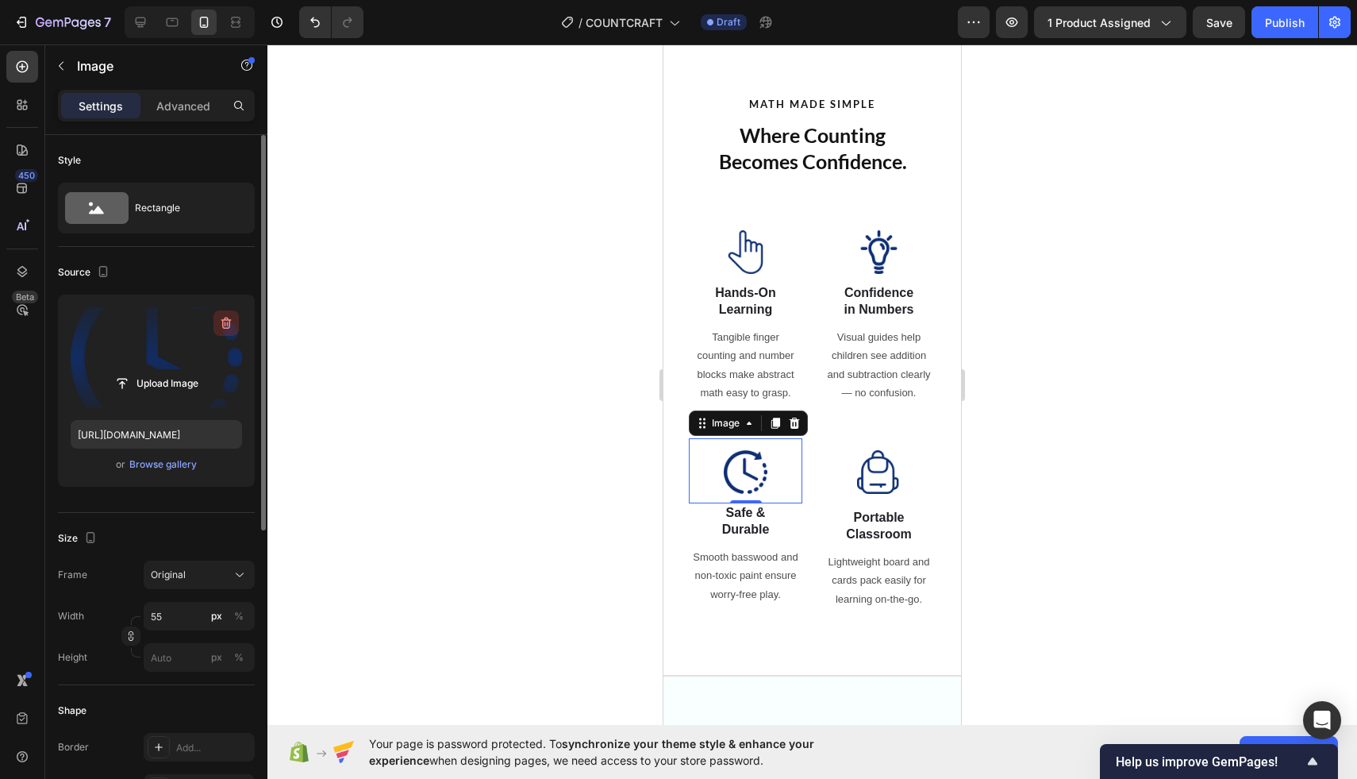
click at [229, 314] on button "button" at bounding box center [225, 322] width 25 height 25
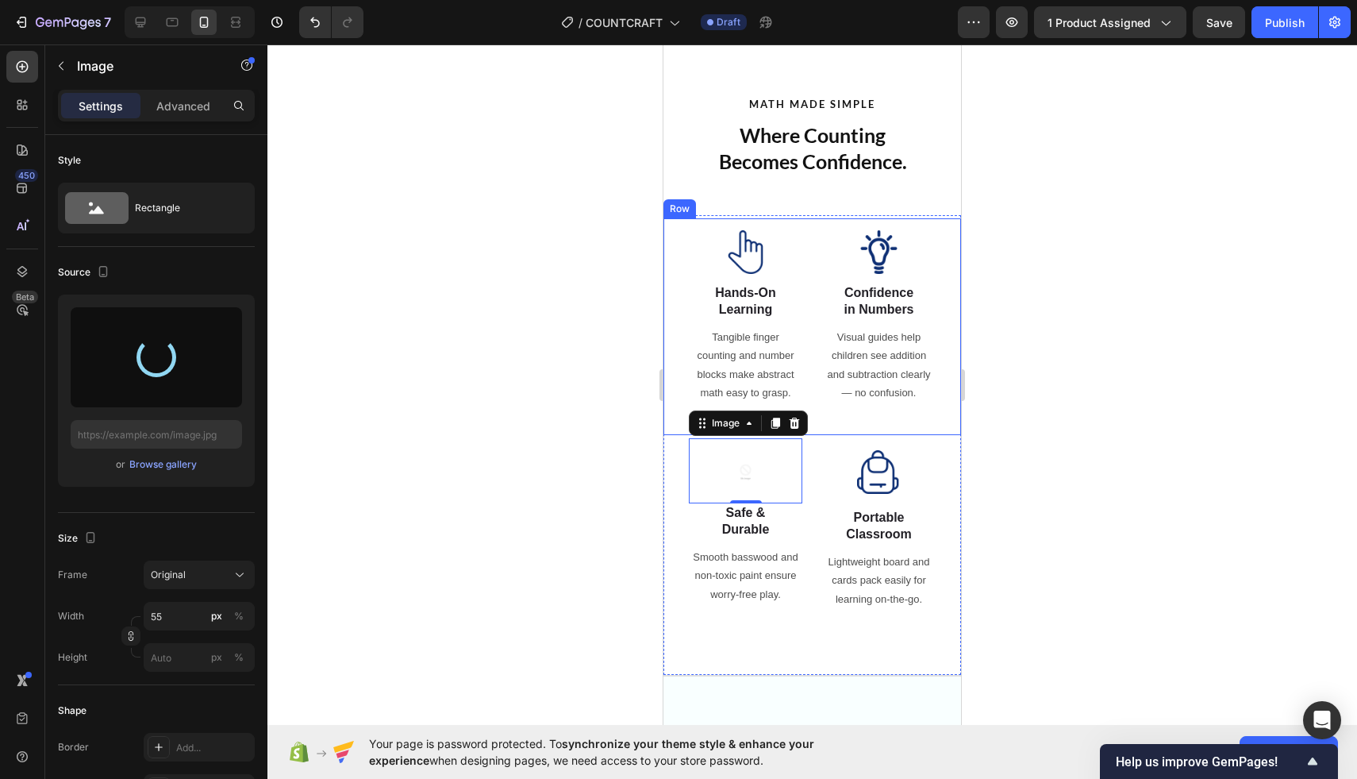
type input "[URL][DOMAIN_NAME]"
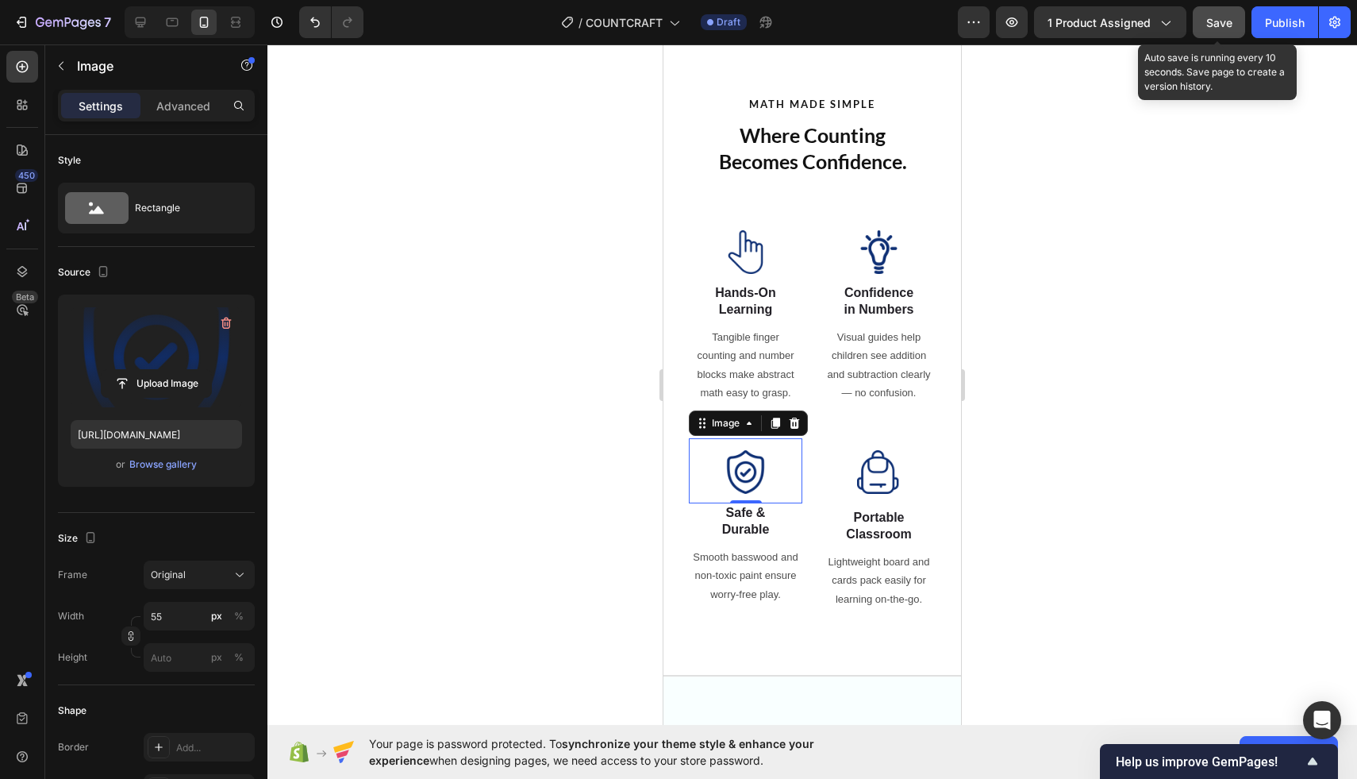
click at [1209, 20] on span "Save" at bounding box center [1219, 22] width 26 height 13
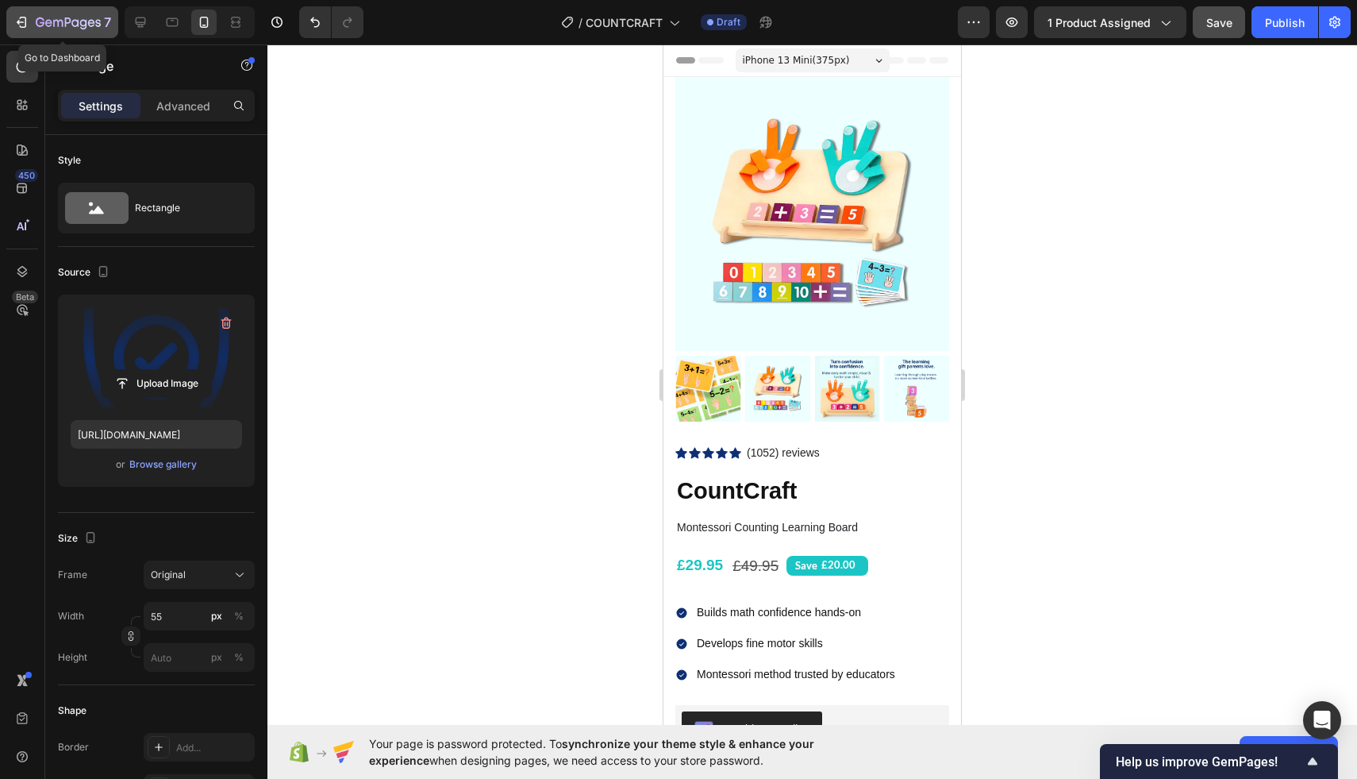
click at [20, 29] on icon "button" at bounding box center [21, 22] width 16 height 16
